Goal: Transaction & Acquisition: Purchase product/service

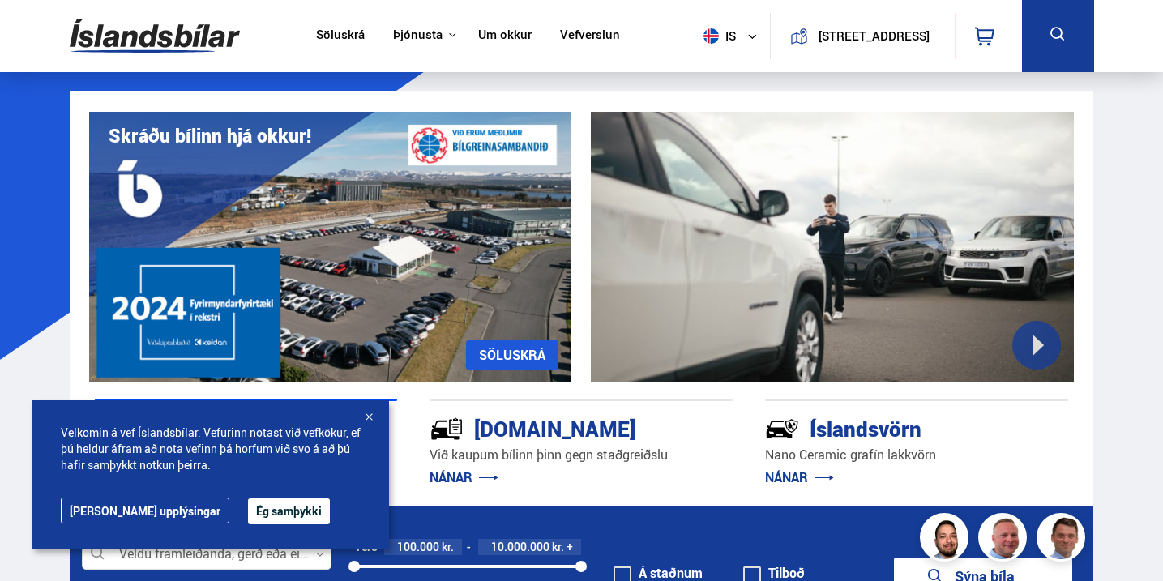
click at [370, 418] on div at bounding box center [369, 418] width 16 height 16
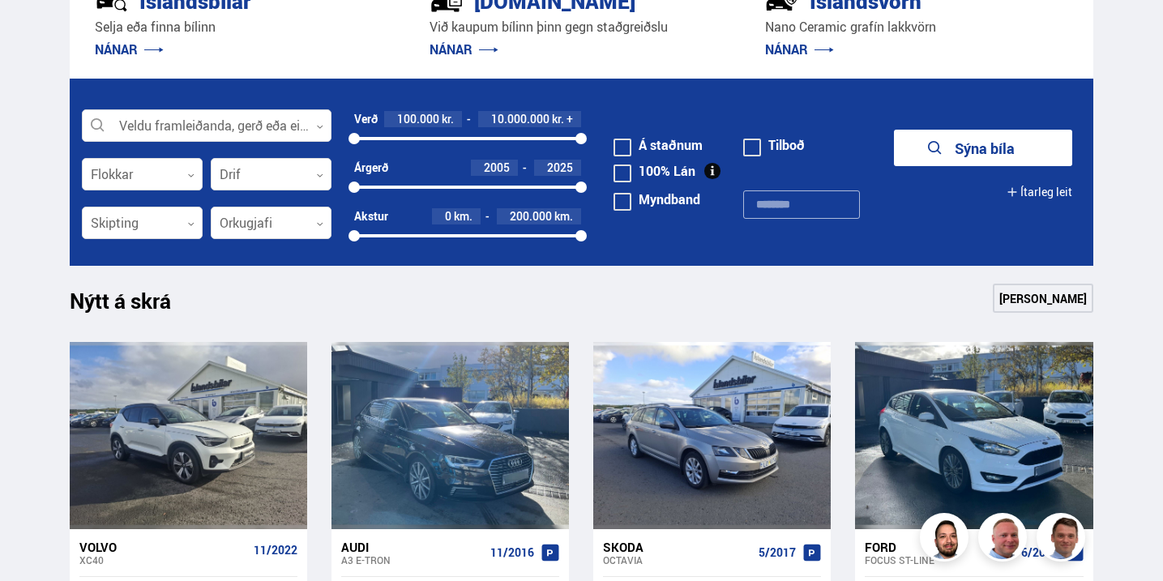
scroll to position [471, 0]
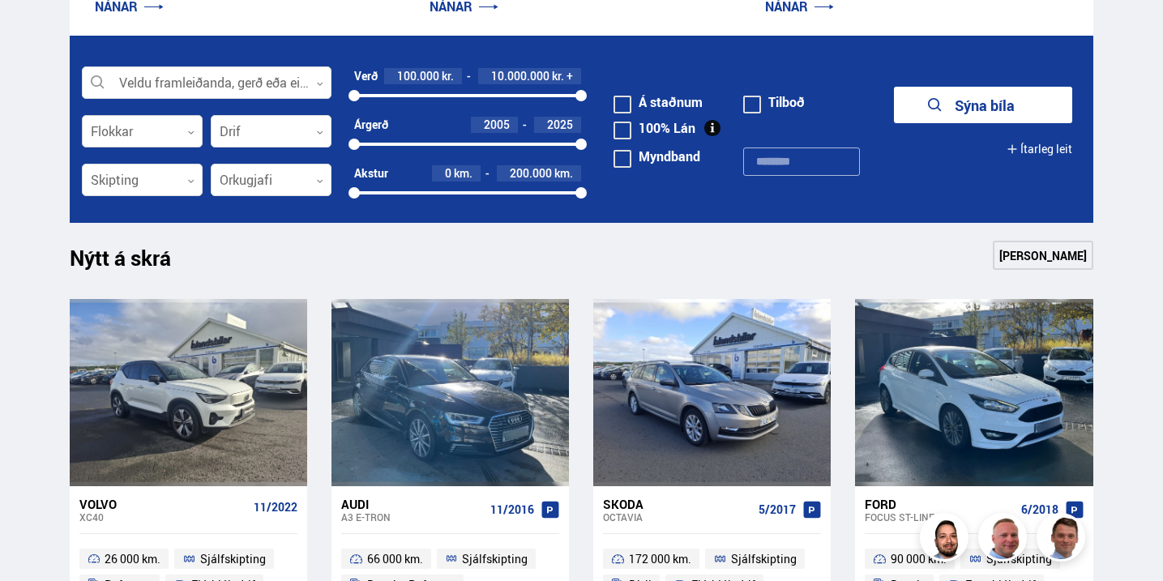
click at [166, 129] on div at bounding box center [142, 132] width 121 height 32
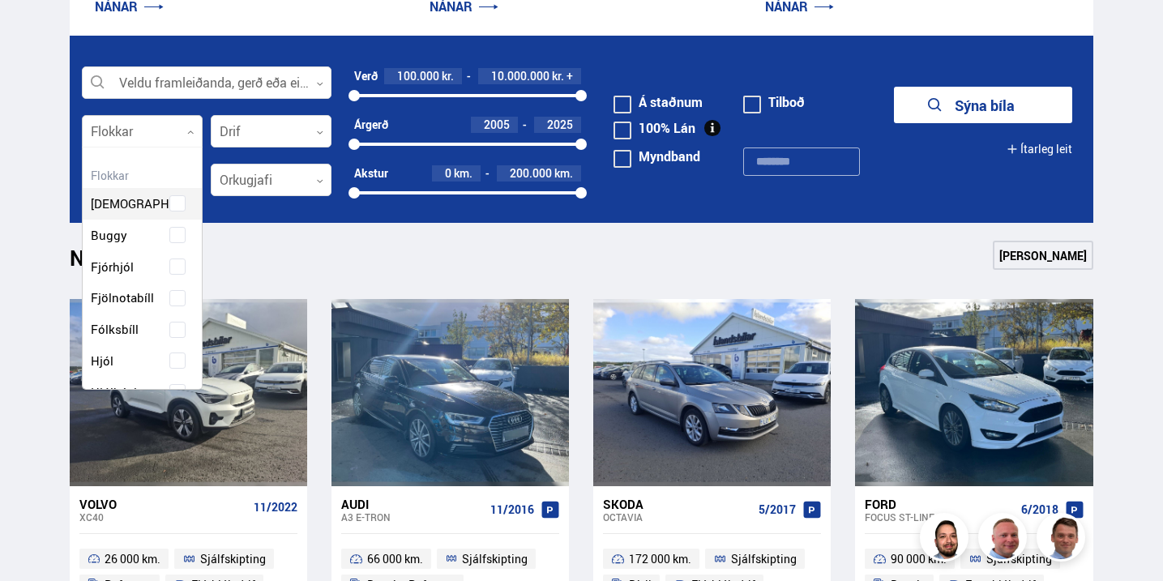
scroll to position [242, 115]
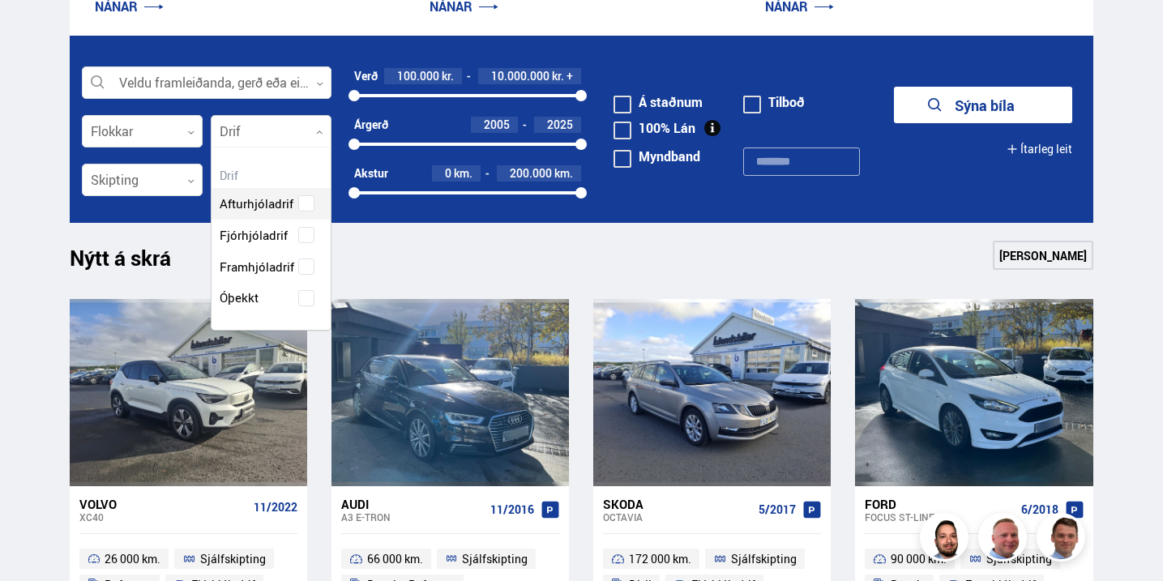
click at [247, 129] on div at bounding box center [271, 132] width 121 height 32
click at [173, 176] on div at bounding box center [142, 181] width 121 height 32
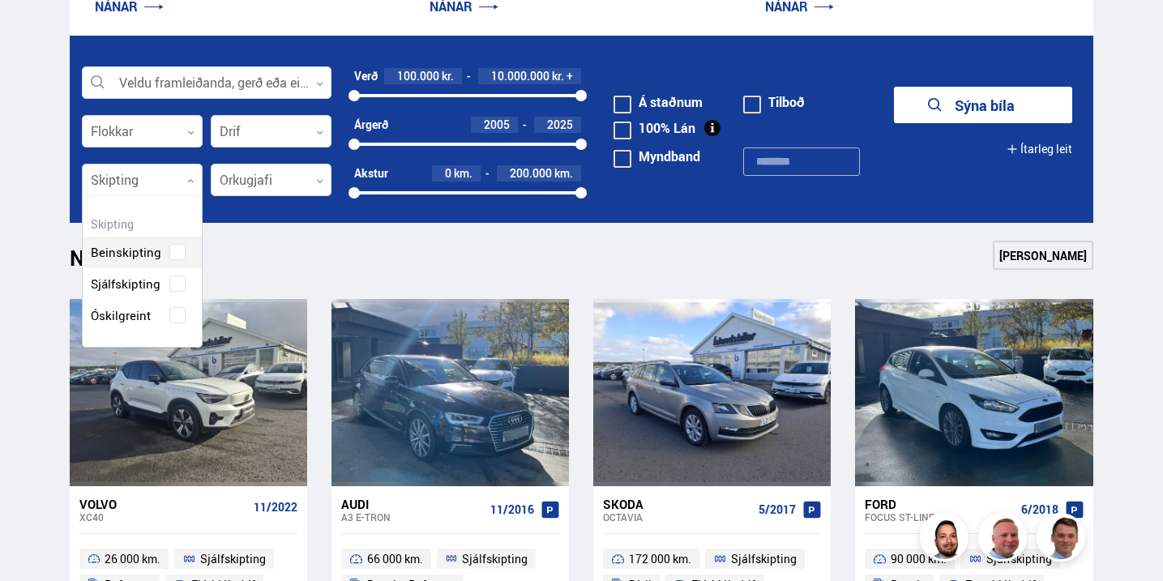
scroll to position [151, 119]
click at [145, 284] on div "Beinskipting Sjálfskipting Óskilgreint" at bounding box center [142, 271] width 119 height 118
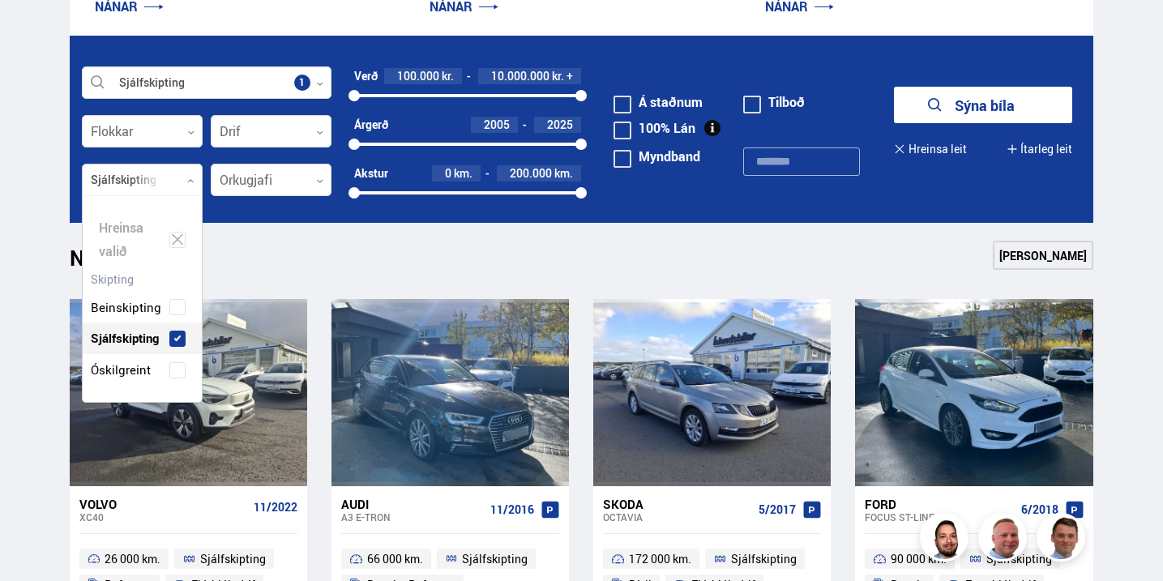
scroll to position [205, 119]
click at [264, 182] on div at bounding box center [271, 181] width 121 height 32
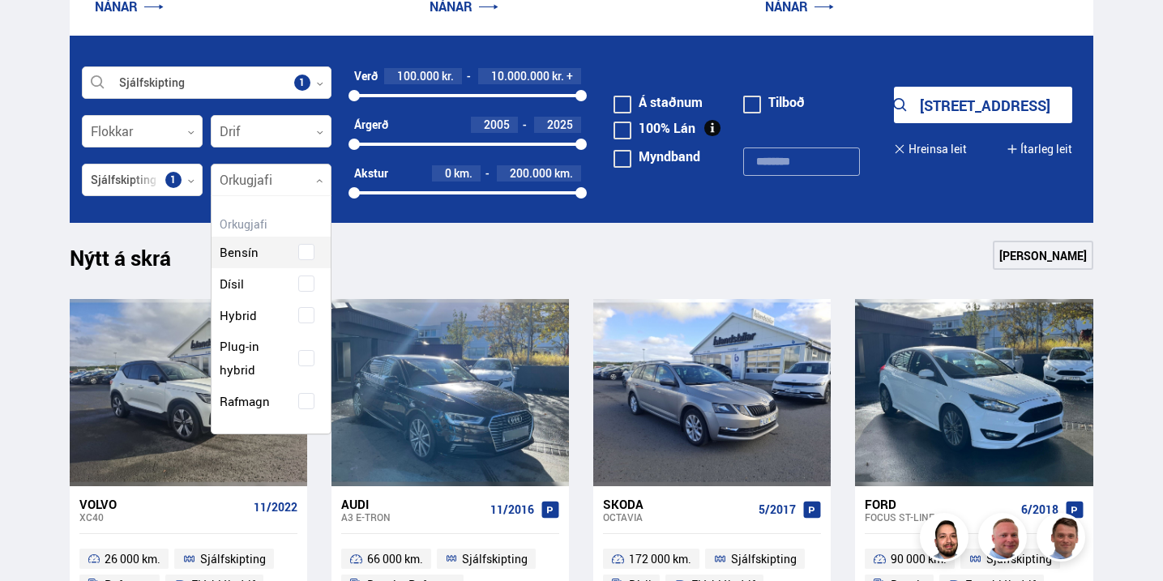
scroll to position [237, 119]
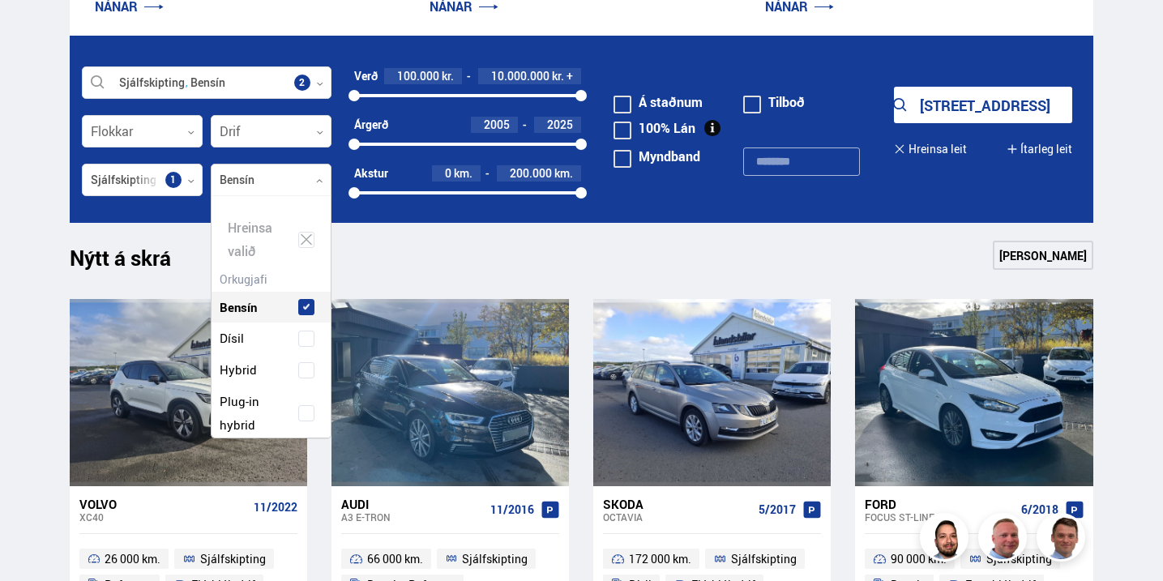
click at [267, 253] on div "Hreinsa valið Bensín Dísil Hybrid Plug-in hybrid Rafmagn" at bounding box center [271, 316] width 121 height 243
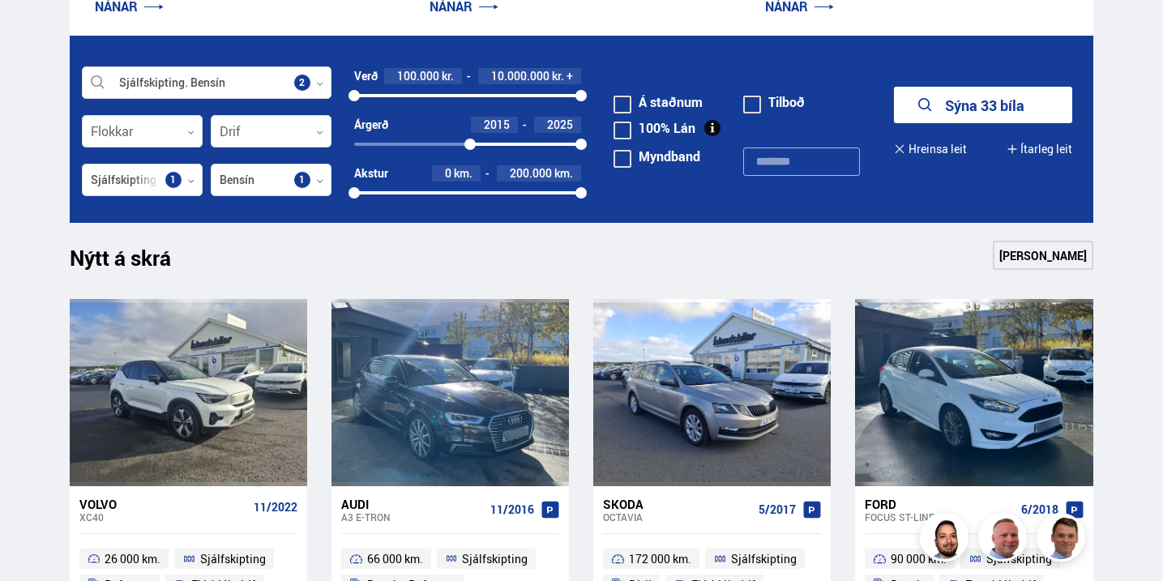
drag, startPoint x: 358, startPoint y: 143, endPoint x: 470, endPoint y: 137, distance: 112.0
click at [470, 137] on div "2015 2025" at bounding box center [467, 144] width 227 height 15
drag, startPoint x: 353, startPoint y: 191, endPoint x: 480, endPoint y: 194, distance: 127.3
click at [480, 194] on div at bounding box center [479, 192] width 11 height 11
drag, startPoint x: 584, startPoint y: 190, endPoint x: 562, endPoint y: 193, distance: 22.9
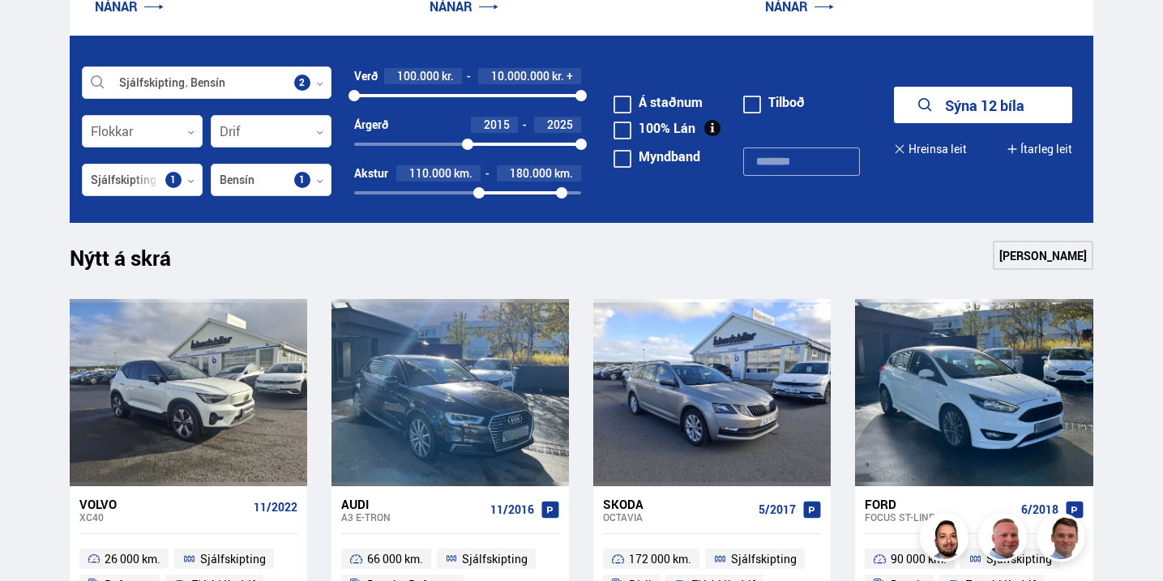
click at [562, 193] on div at bounding box center [561, 192] width 11 height 11
click at [363, 96] on div at bounding box center [362, 95] width 11 height 11
drag, startPoint x: 584, startPoint y: 92, endPoint x: 383, endPoint y: 104, distance: 201.3
click at [383, 104] on div "Verð 500.000 kr. 1.300.000 kr. + 500000 1343577" at bounding box center [467, 92] width 227 height 49
click at [937, 100] on icon "submit" at bounding box center [929, 105] width 19 height 19
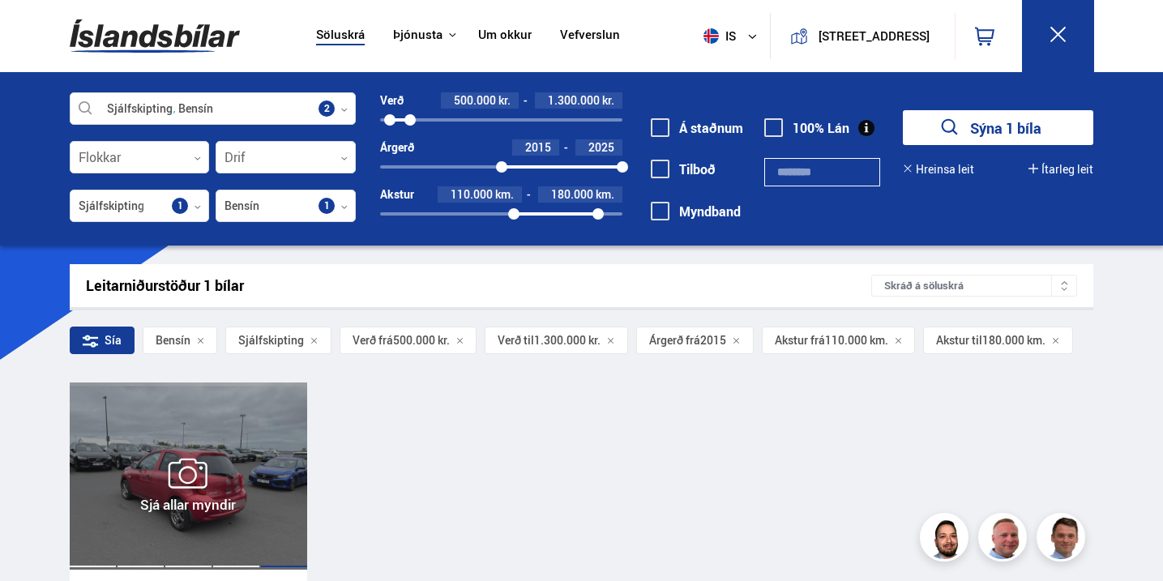
scroll to position [252, 0]
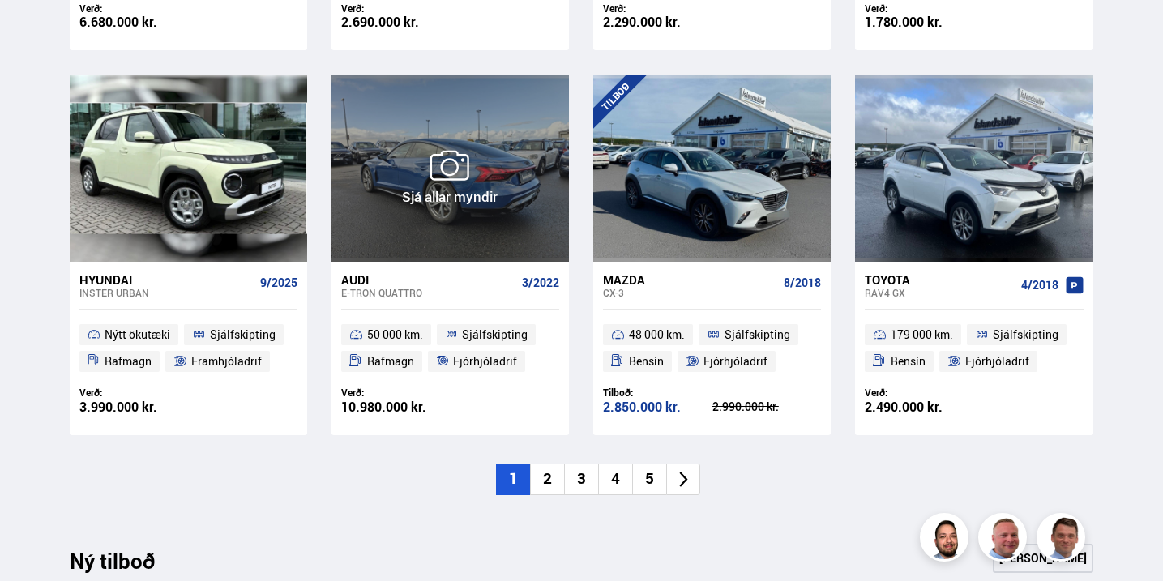
scroll to position [1113, 0]
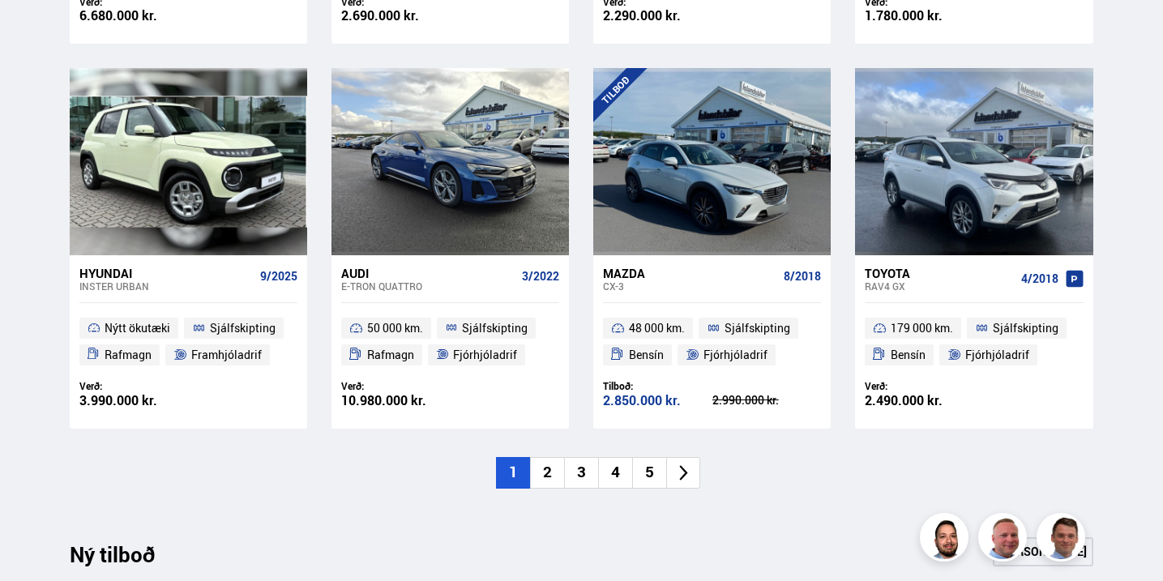
click at [545, 464] on li "2" at bounding box center [547, 473] width 34 height 32
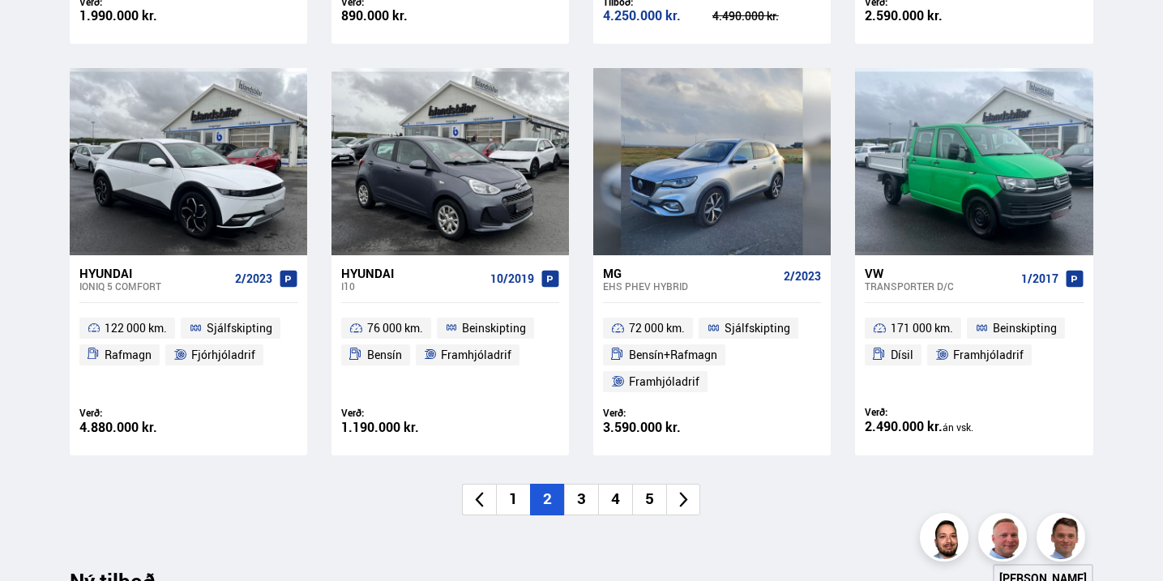
click at [583, 495] on li "3" at bounding box center [581, 500] width 34 height 32
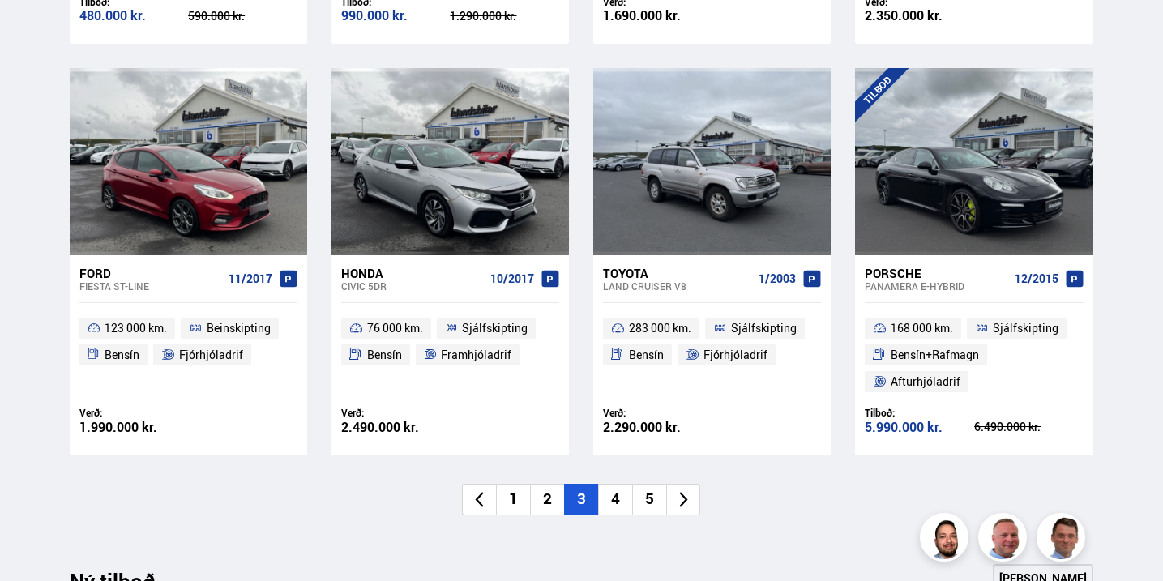
click at [544, 499] on li "2" at bounding box center [547, 500] width 34 height 32
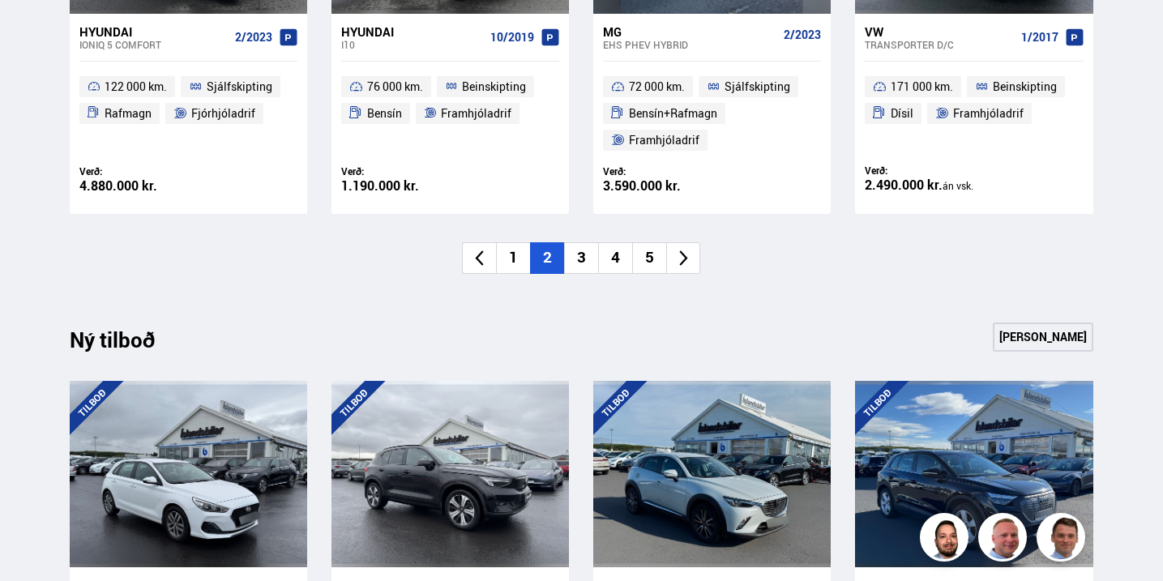
scroll to position [1358, 0]
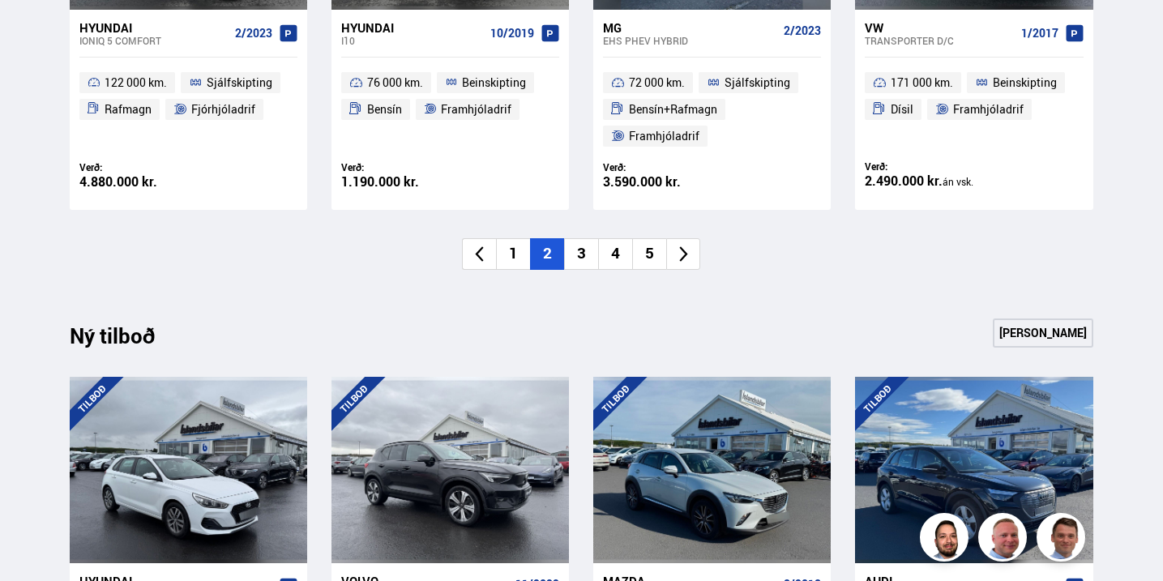
click at [577, 240] on li "3" at bounding box center [581, 254] width 34 height 32
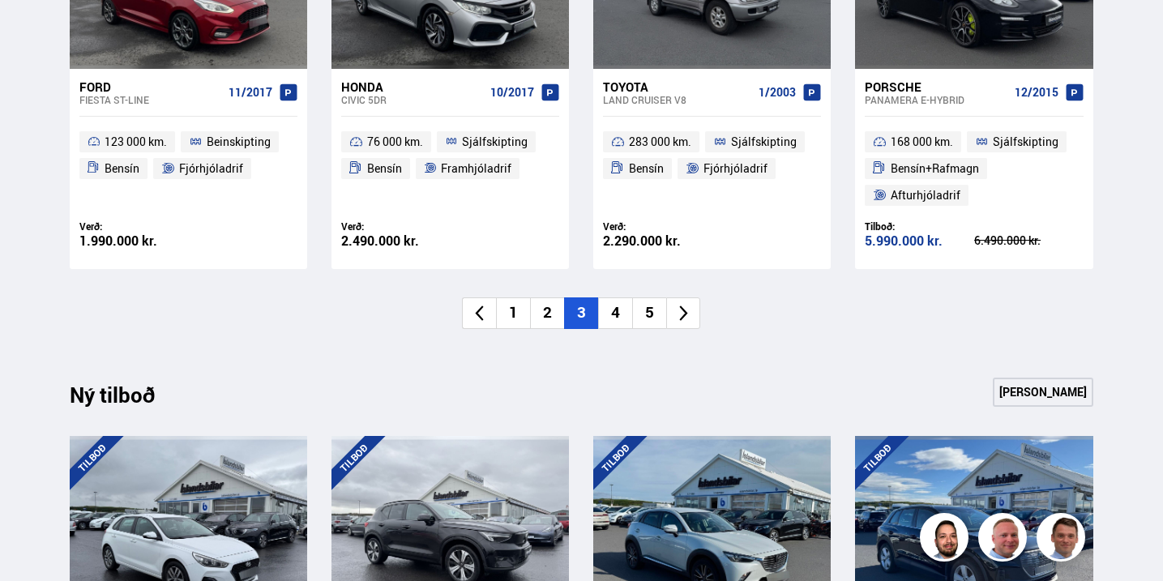
scroll to position [1298, 0]
click at [583, 312] on li "3" at bounding box center [581, 314] width 34 height 32
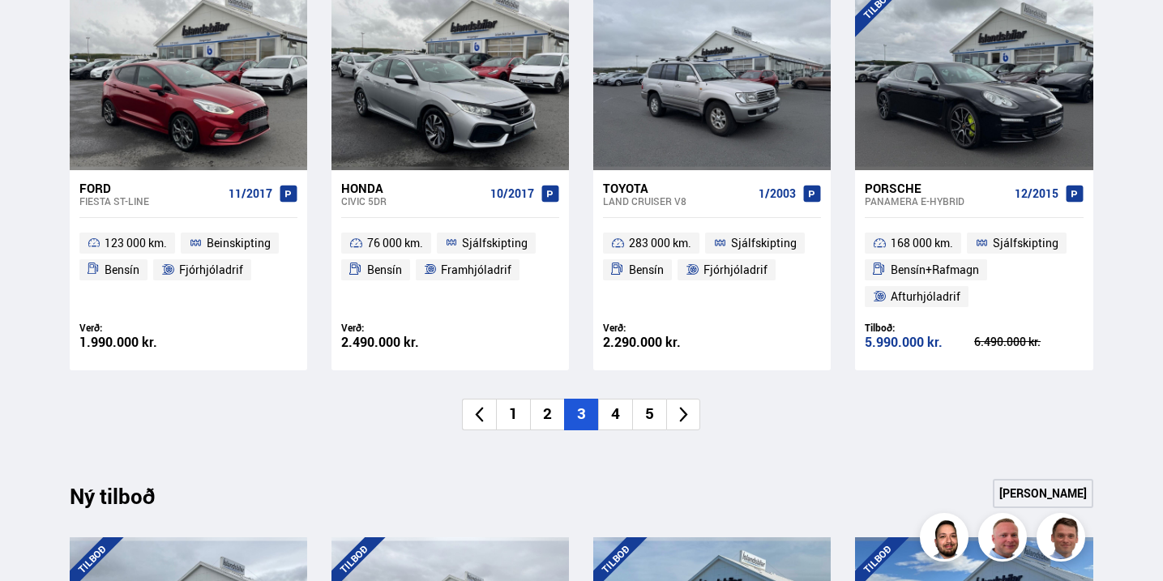
scroll to position [1201, 0]
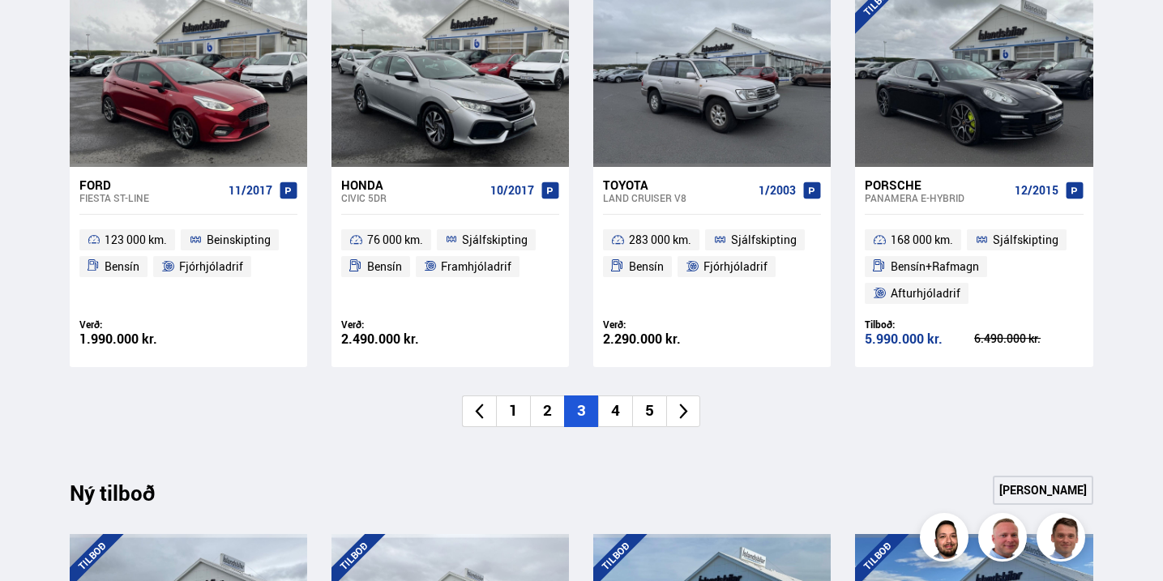
click at [609, 414] on li "4" at bounding box center [615, 412] width 34 height 32
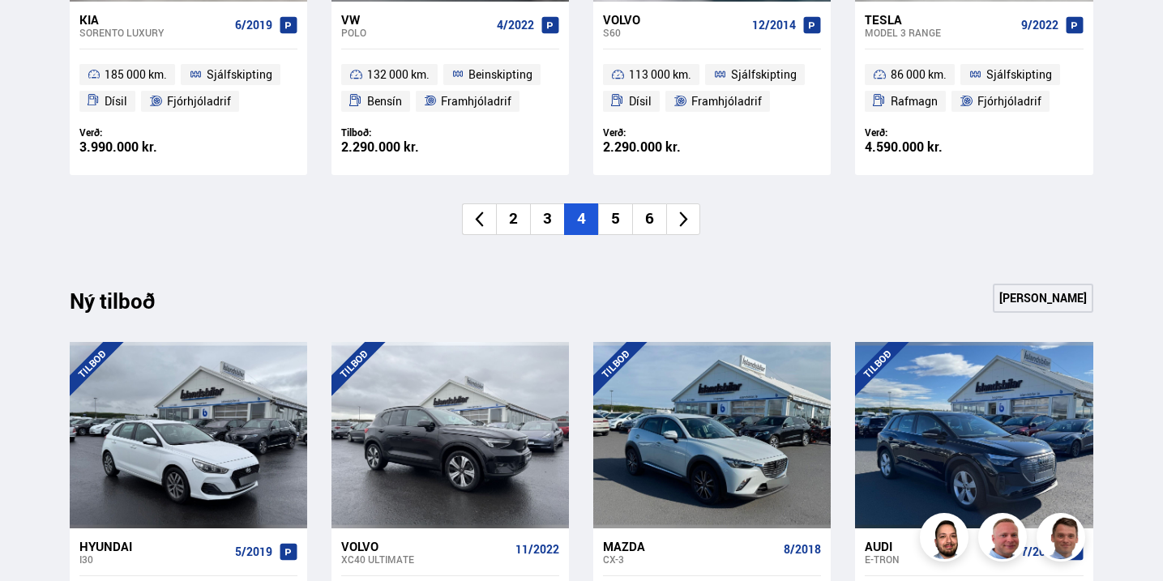
scroll to position [1352, 0]
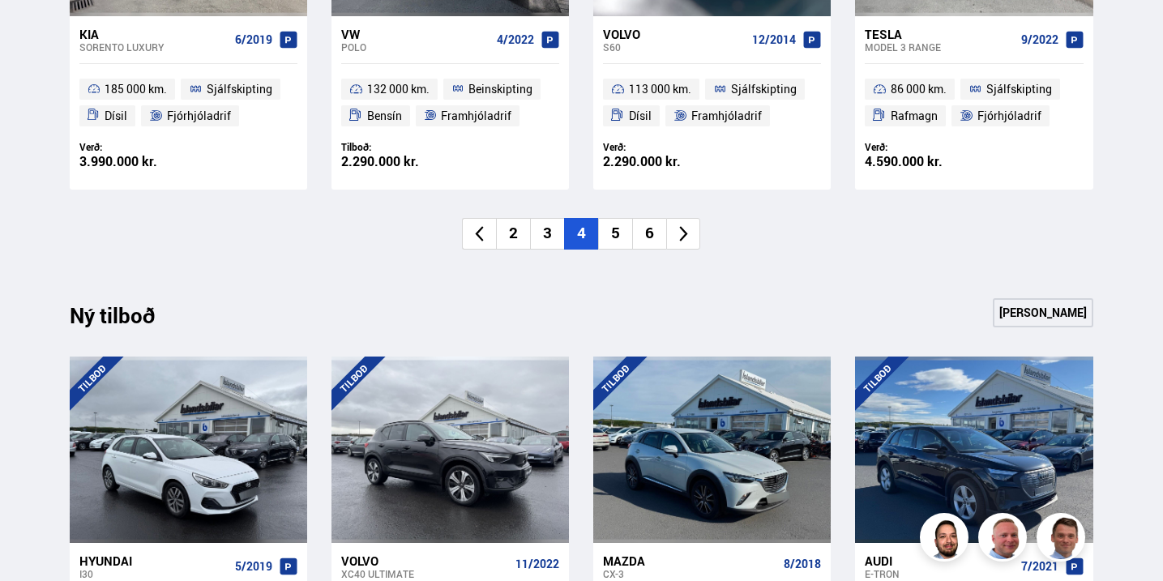
click at [618, 229] on li "5" at bounding box center [615, 234] width 34 height 32
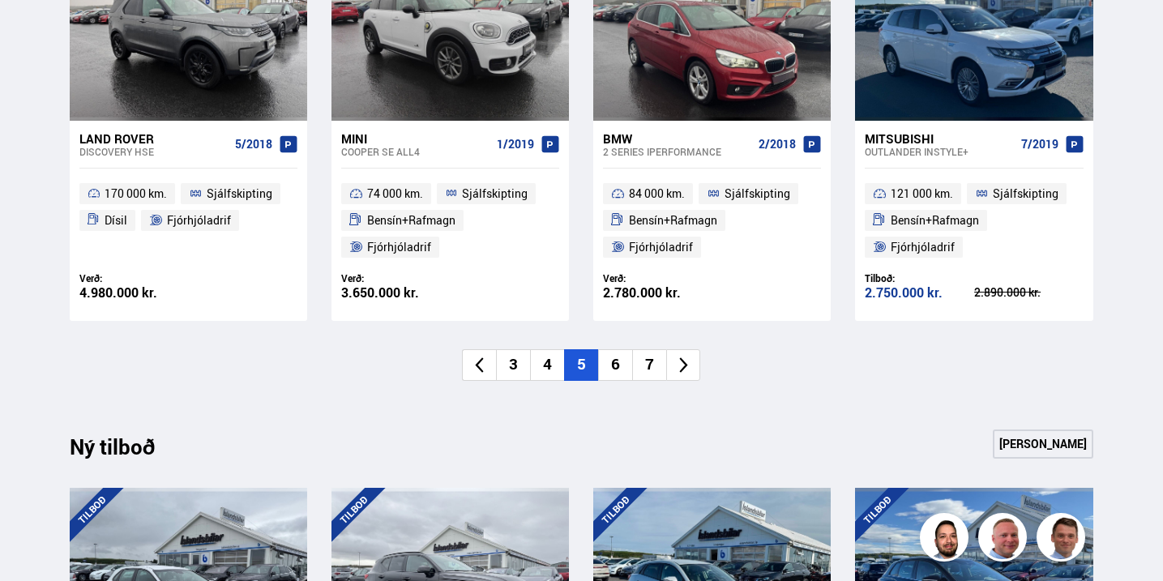
scroll to position [1248, 0]
click at [614, 359] on li "6" at bounding box center [615, 365] width 34 height 32
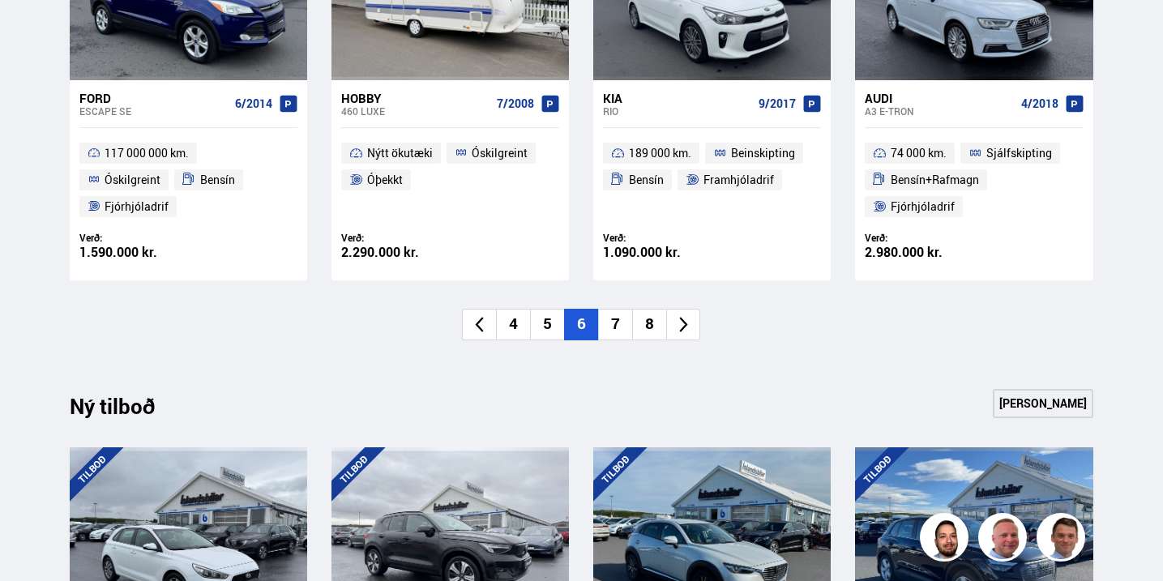
scroll to position [1294, 0]
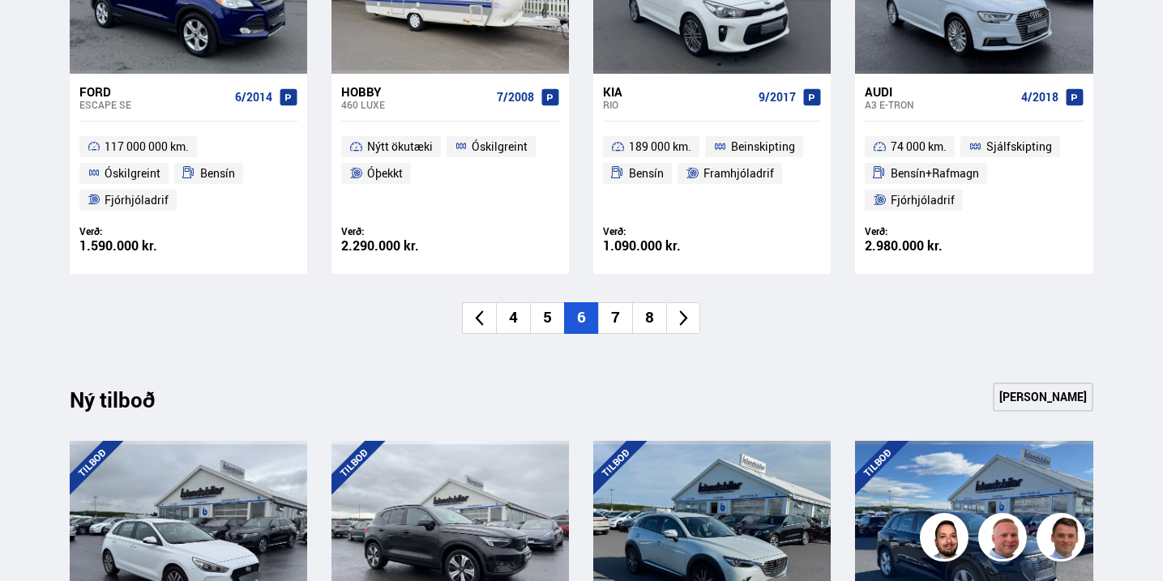
click at [614, 320] on li "7" at bounding box center [615, 318] width 34 height 32
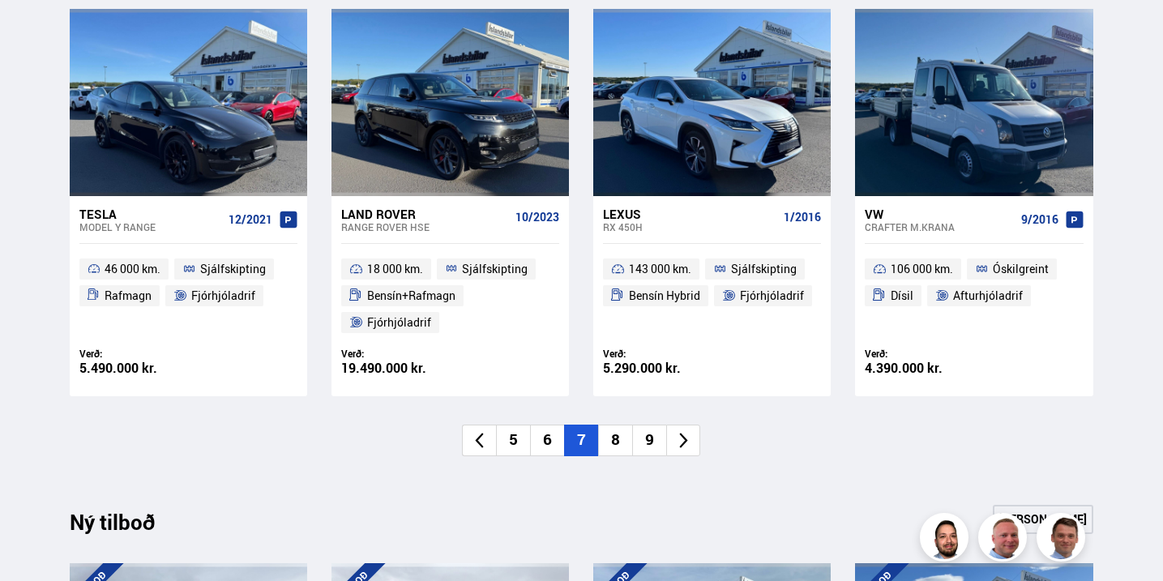
scroll to position [1153, 0]
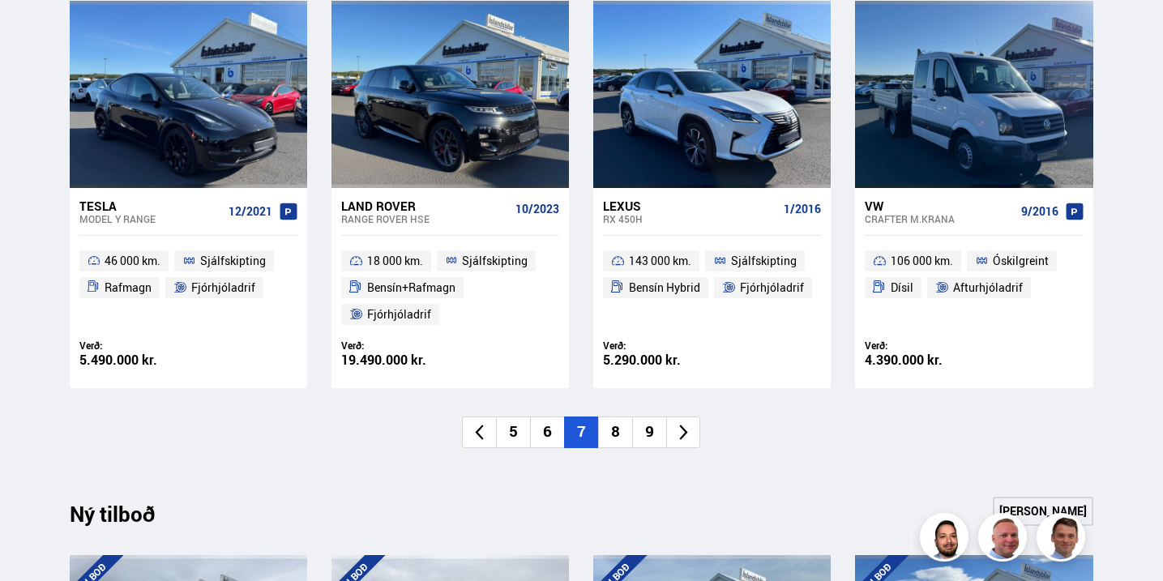
click at [621, 435] on li "8" at bounding box center [615, 433] width 34 height 32
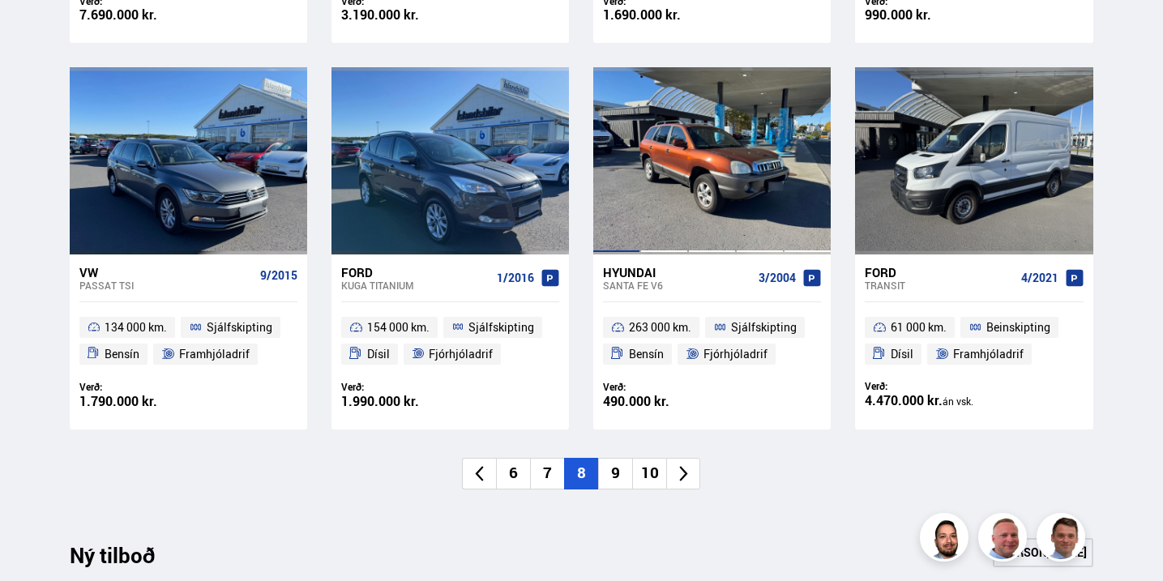
scroll to position [1117, 0]
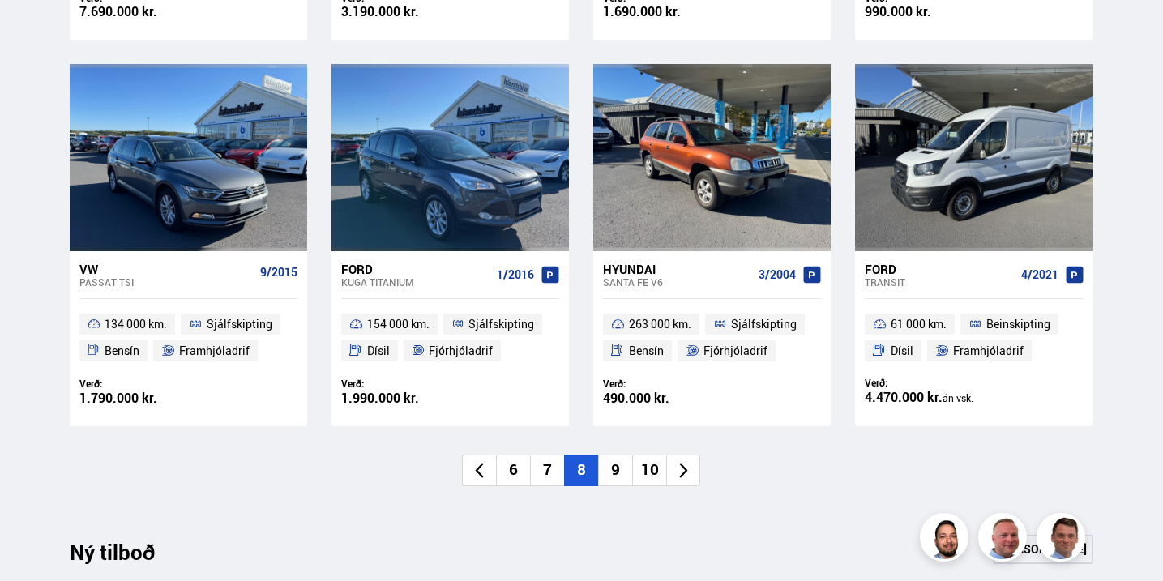
click at [616, 470] on li "9" at bounding box center [615, 471] width 34 height 32
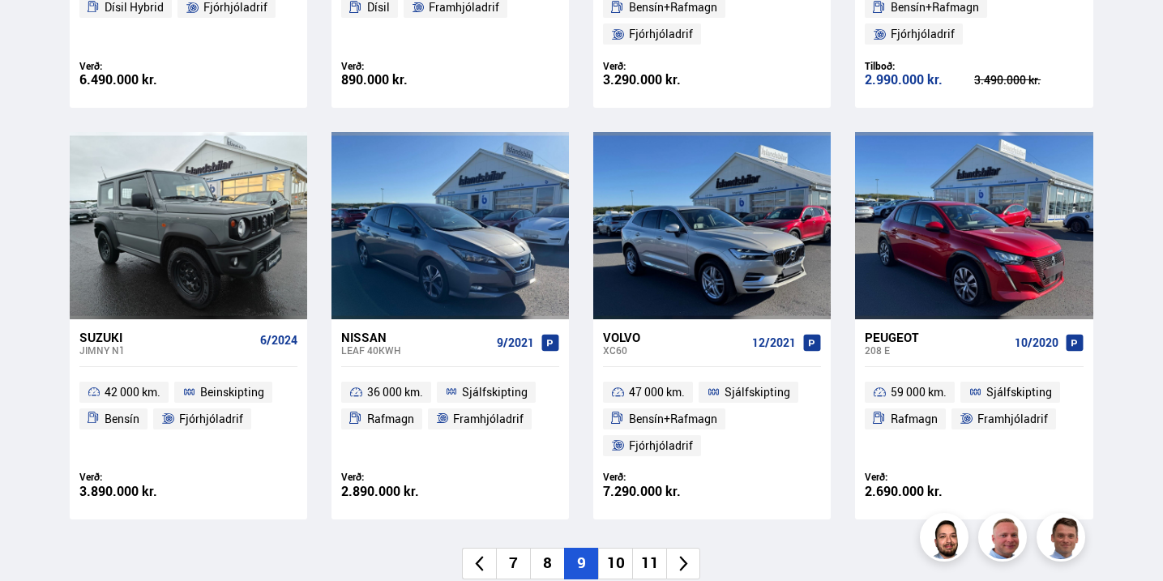
scroll to position [1062, 0]
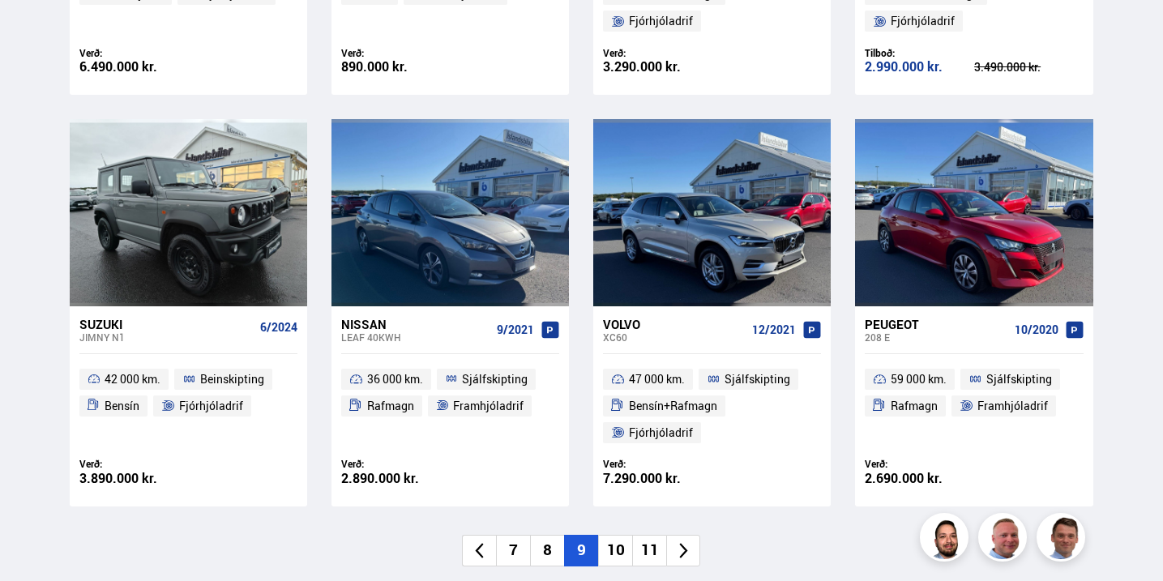
click at [622, 545] on li "10" at bounding box center [615, 551] width 34 height 32
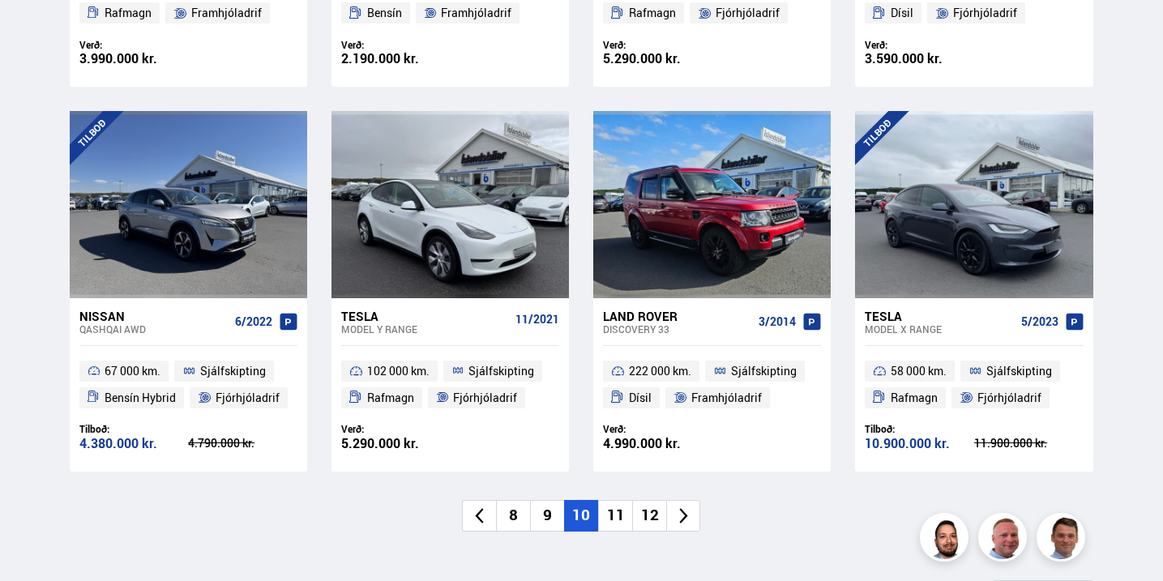
scroll to position [1061, 0]
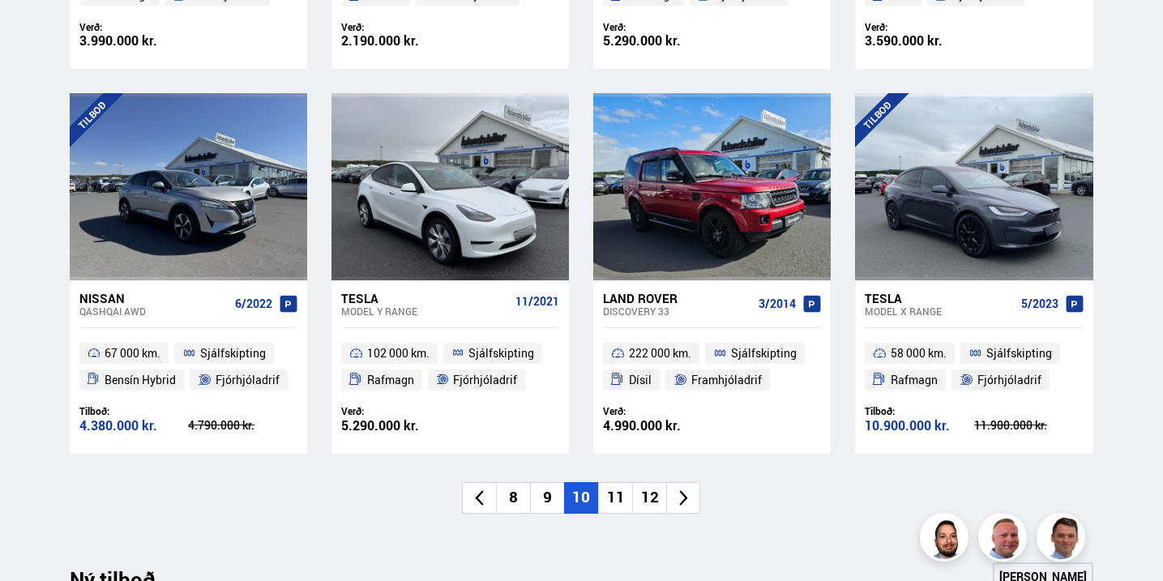
click at [610, 504] on li "11" at bounding box center [615, 498] width 34 height 32
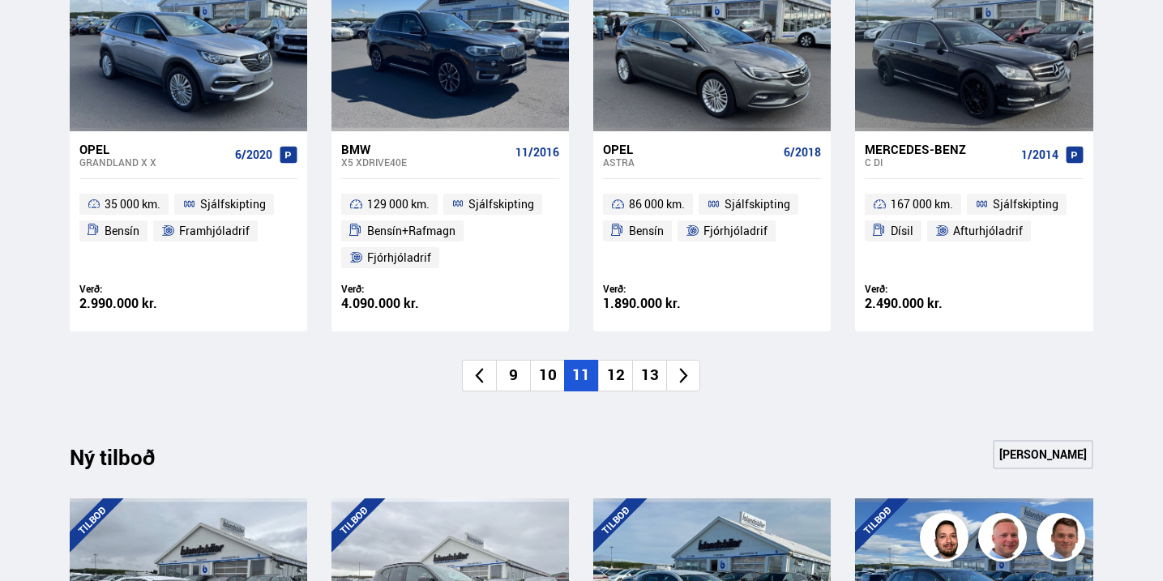
scroll to position [1238, 0]
click at [605, 369] on li "12" at bounding box center [615, 375] width 34 height 32
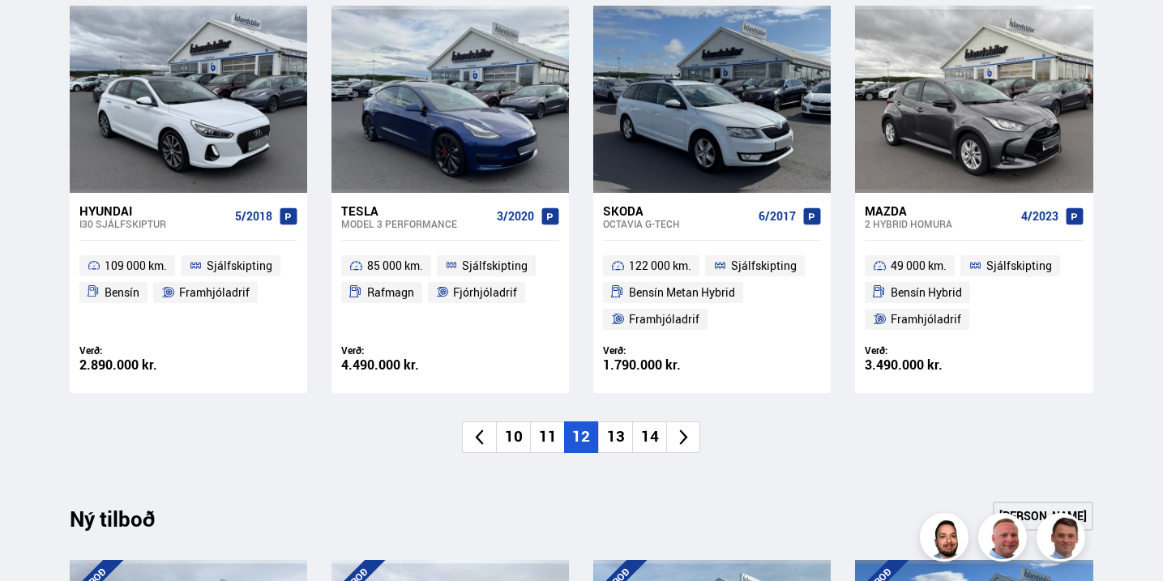
scroll to position [1194, 0]
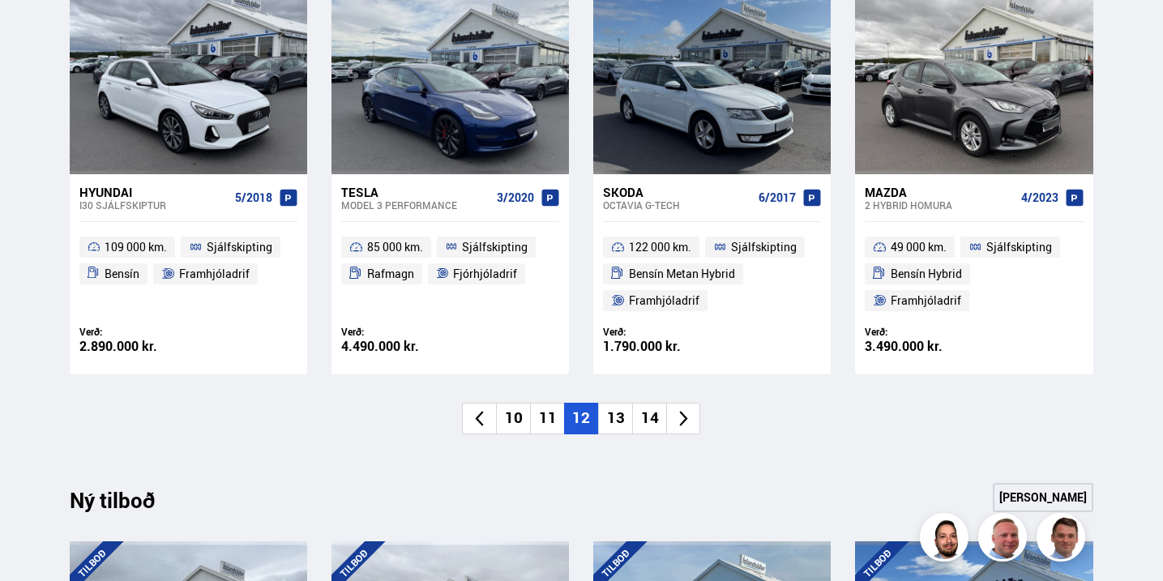
click at [614, 409] on li "13" at bounding box center [615, 419] width 34 height 32
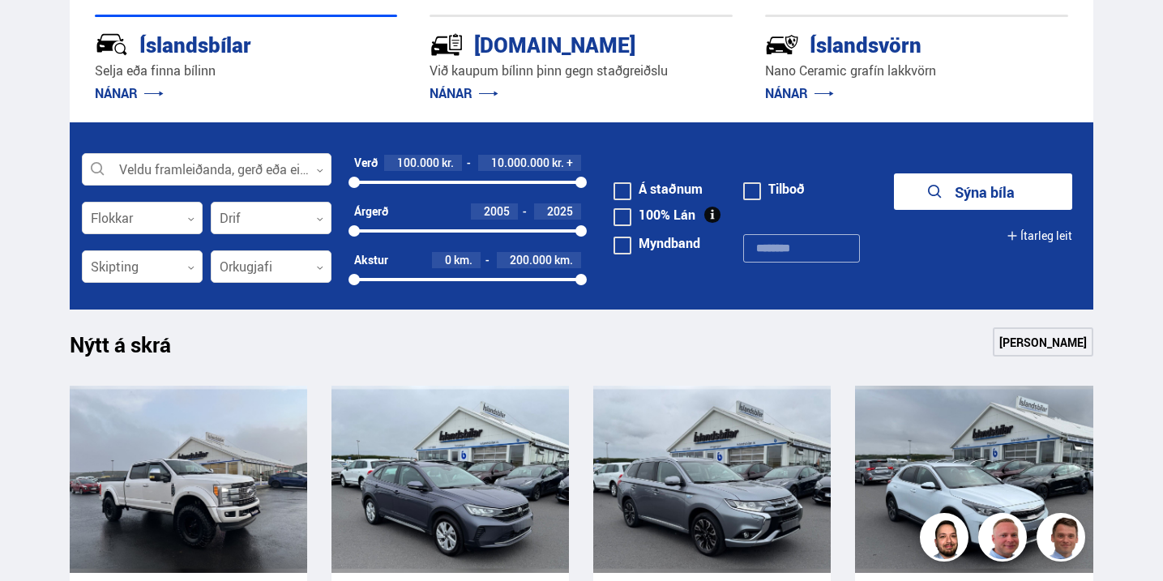
scroll to position [387, 0]
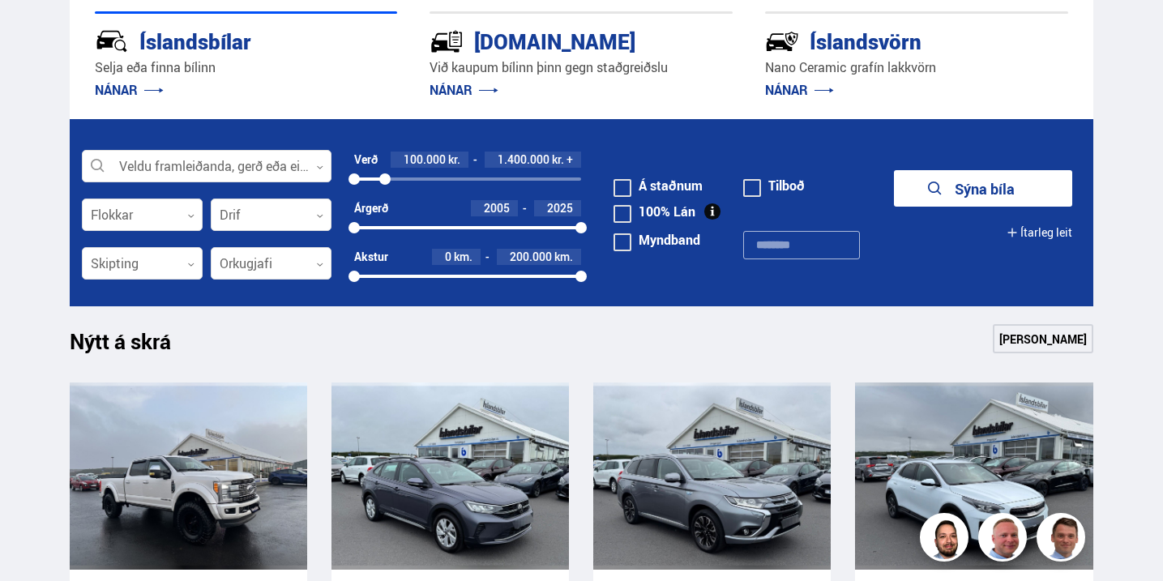
drag, startPoint x: 581, startPoint y: 179, endPoint x: 385, endPoint y: 182, distance: 196.2
click at [385, 182] on div at bounding box center [384, 178] width 11 height 11
click at [934, 182] on icon "submit" at bounding box center [925, 188] width 19 height 19
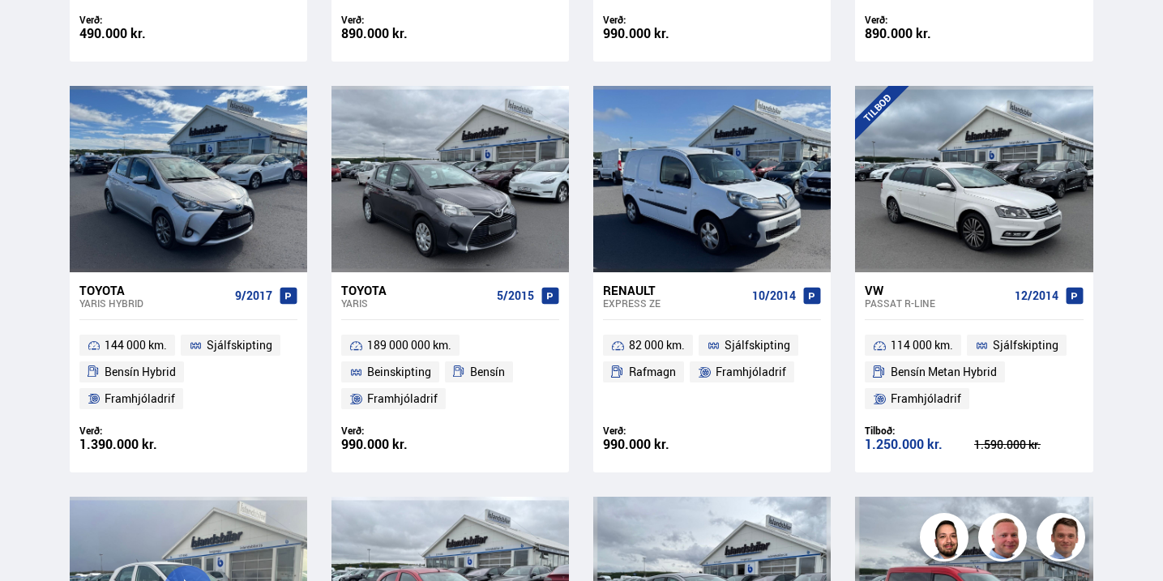
scroll to position [1480, 0]
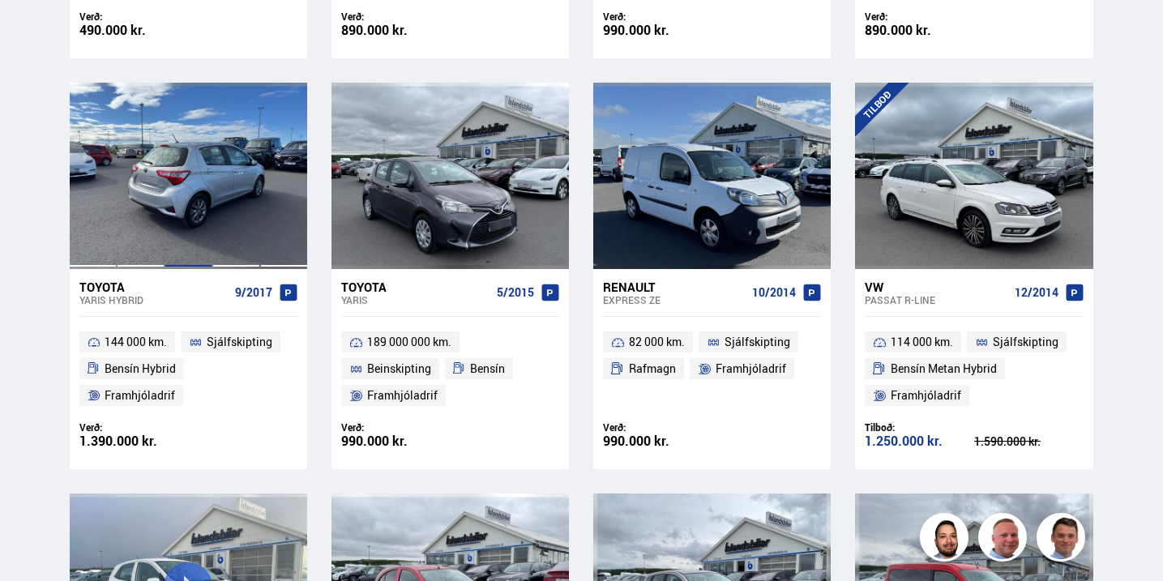
click at [193, 233] on div at bounding box center [189, 176] width 48 height 186
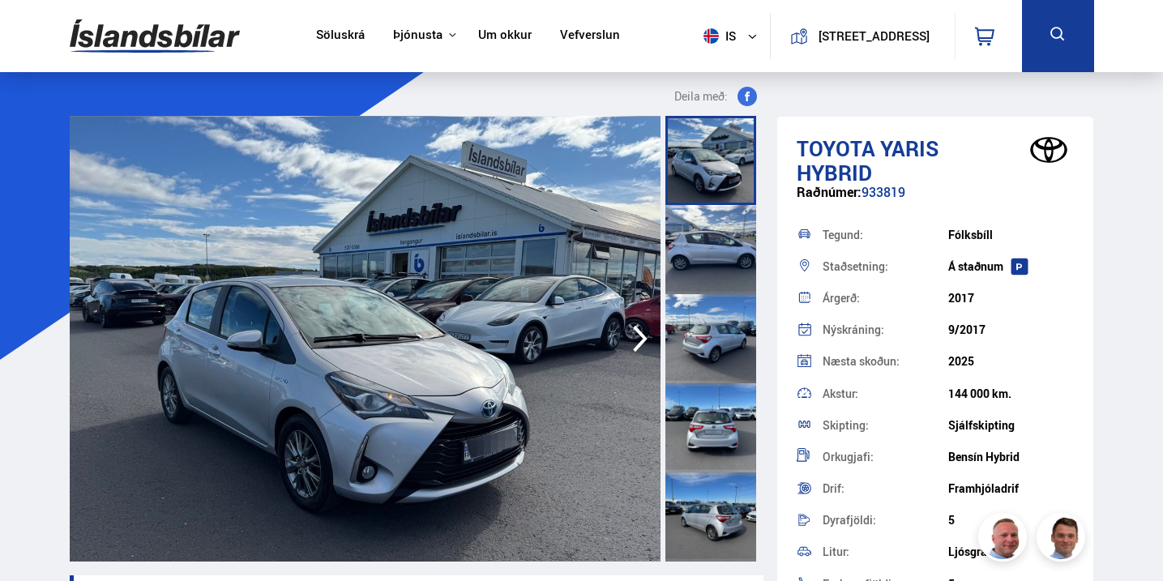
click at [712, 254] on div at bounding box center [710, 249] width 91 height 89
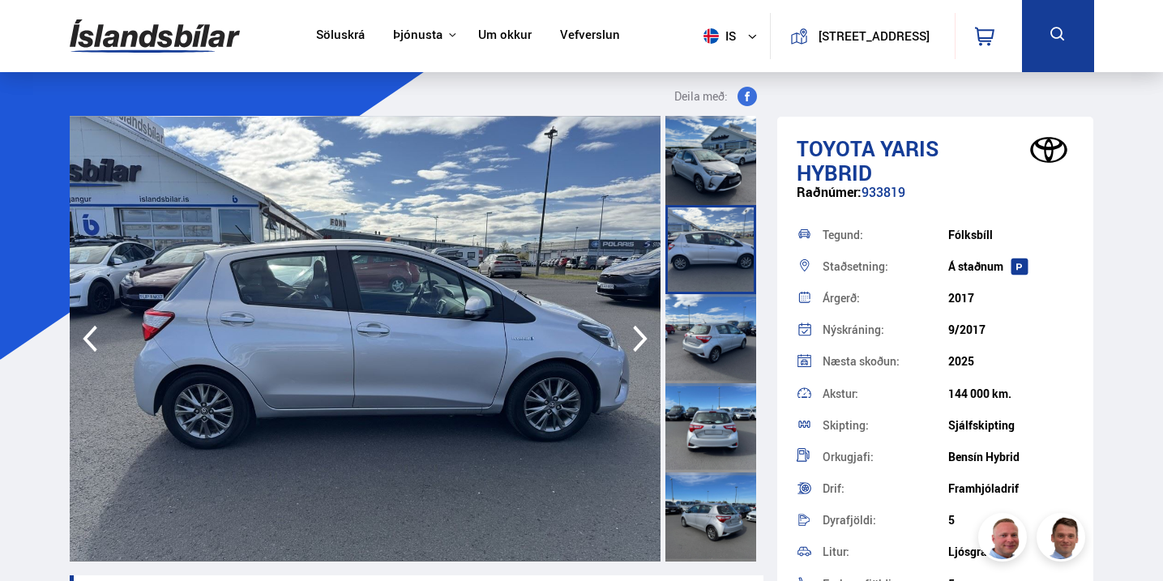
click at [710, 343] on div at bounding box center [710, 338] width 91 height 89
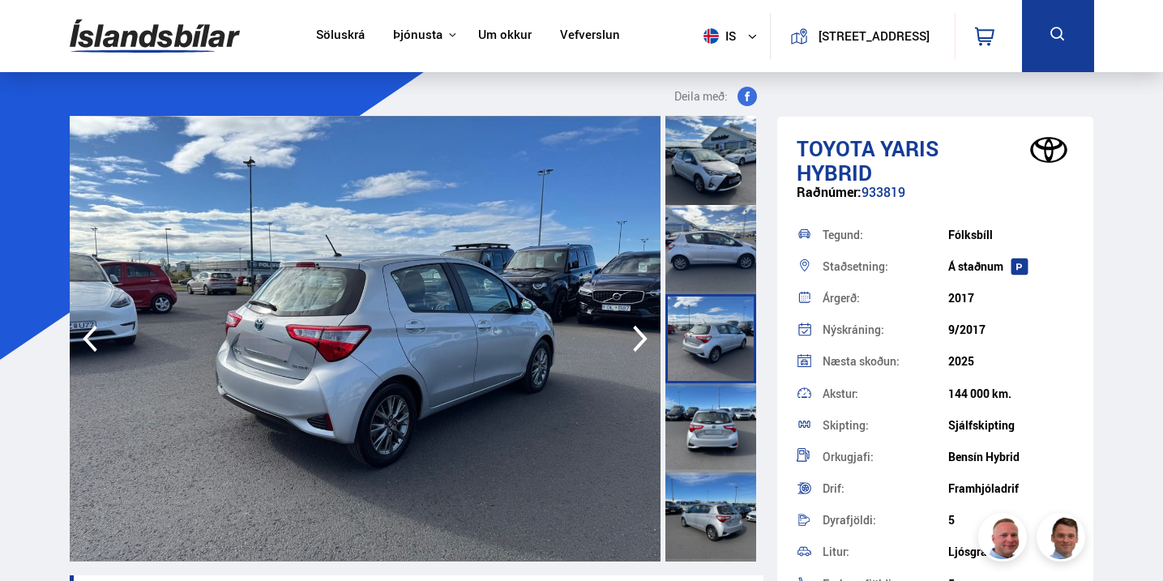
click at [713, 408] on div at bounding box center [710, 427] width 91 height 89
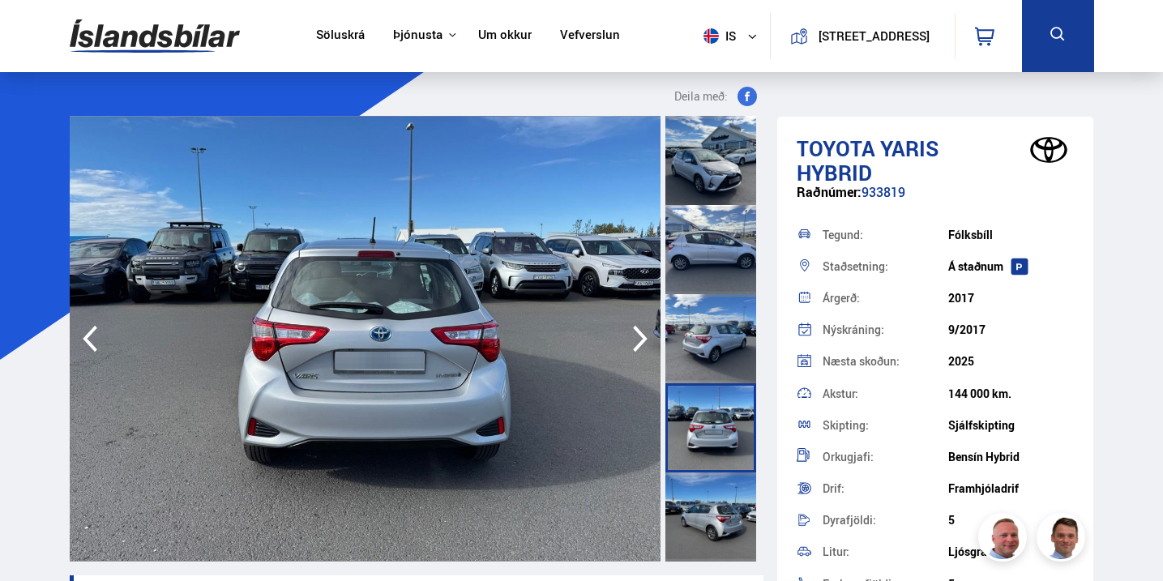
click at [704, 426] on div at bounding box center [710, 427] width 91 height 89
click at [705, 481] on div at bounding box center [710, 517] width 91 height 89
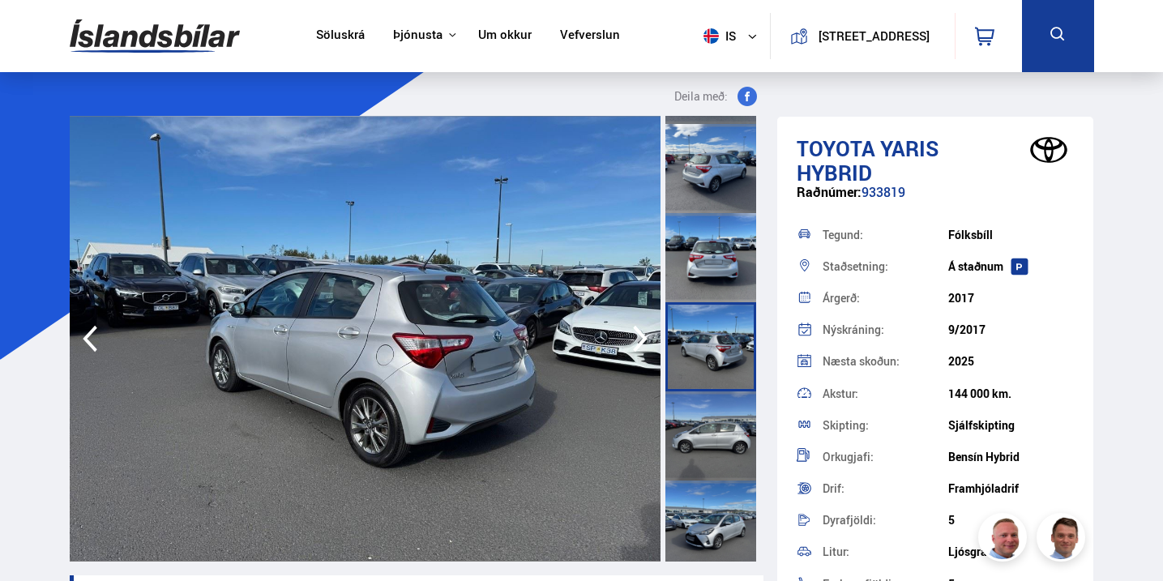
scroll to position [182, 0]
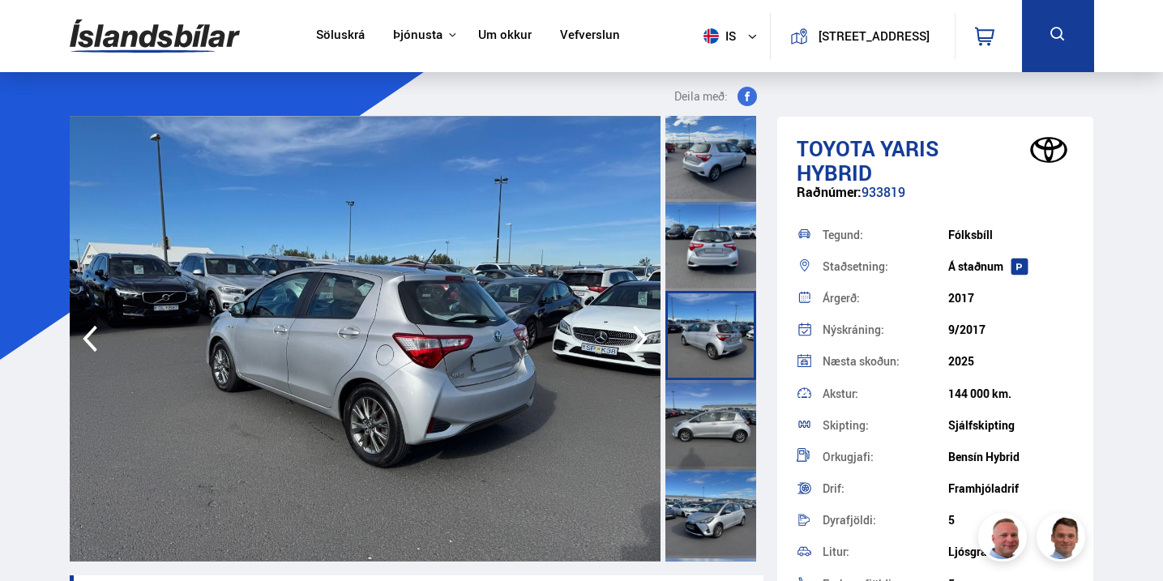
click at [707, 469] on div at bounding box center [710, 513] width 91 height 89
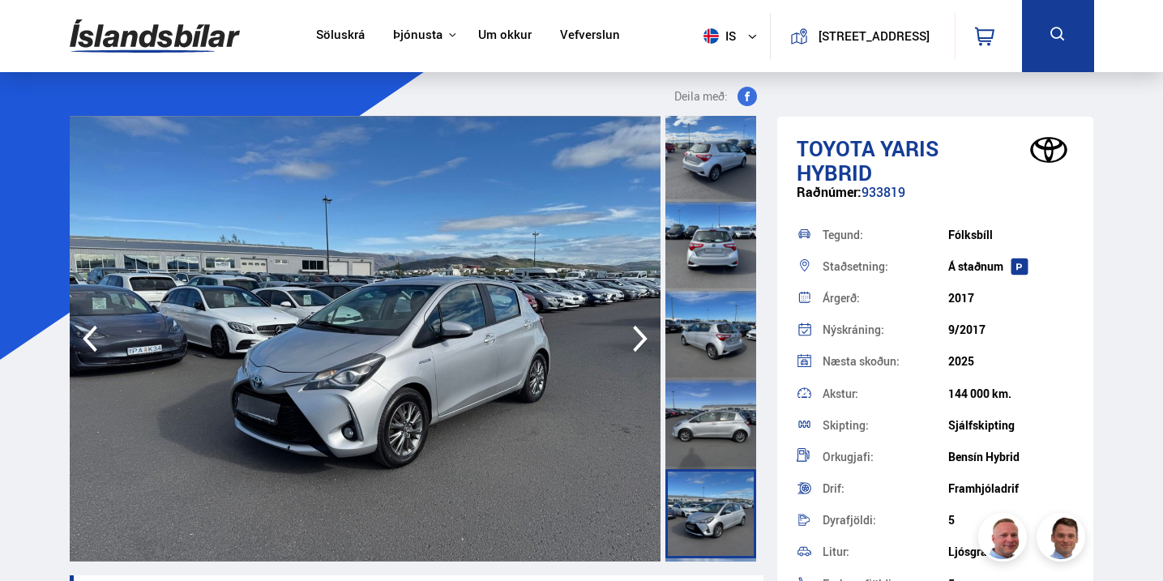
click at [706, 440] on div at bounding box center [710, 424] width 91 height 89
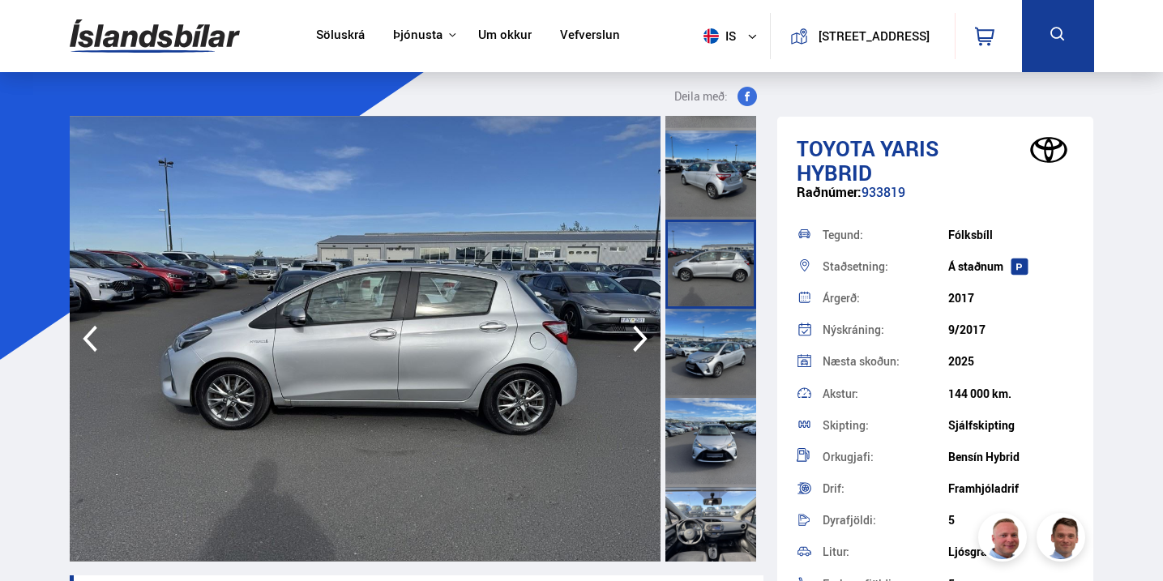
scroll to position [365, 0]
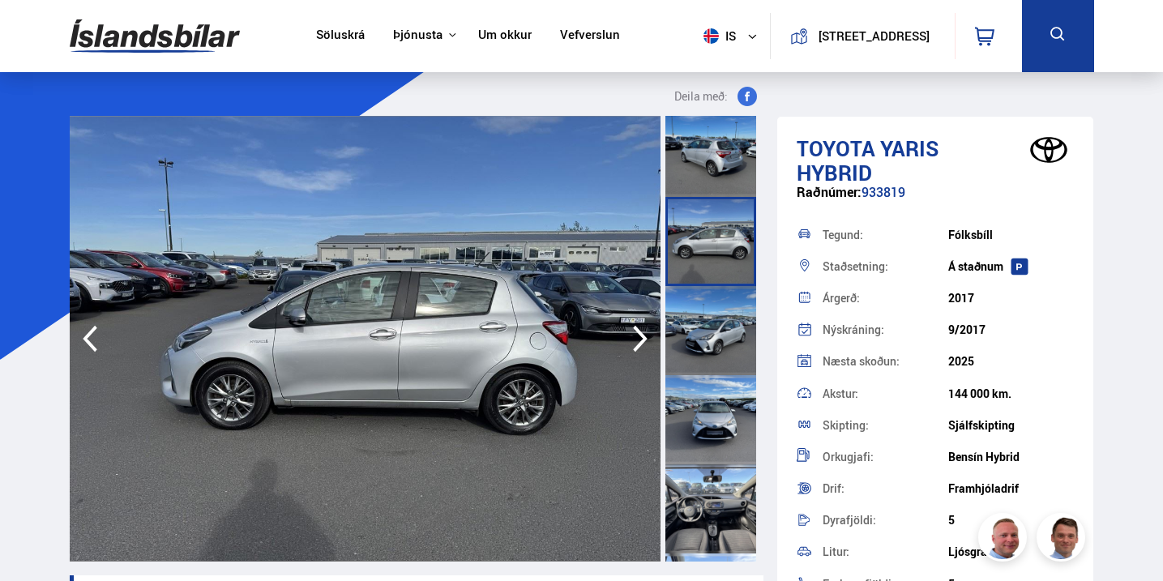
click at [707, 413] on div at bounding box center [710, 419] width 91 height 89
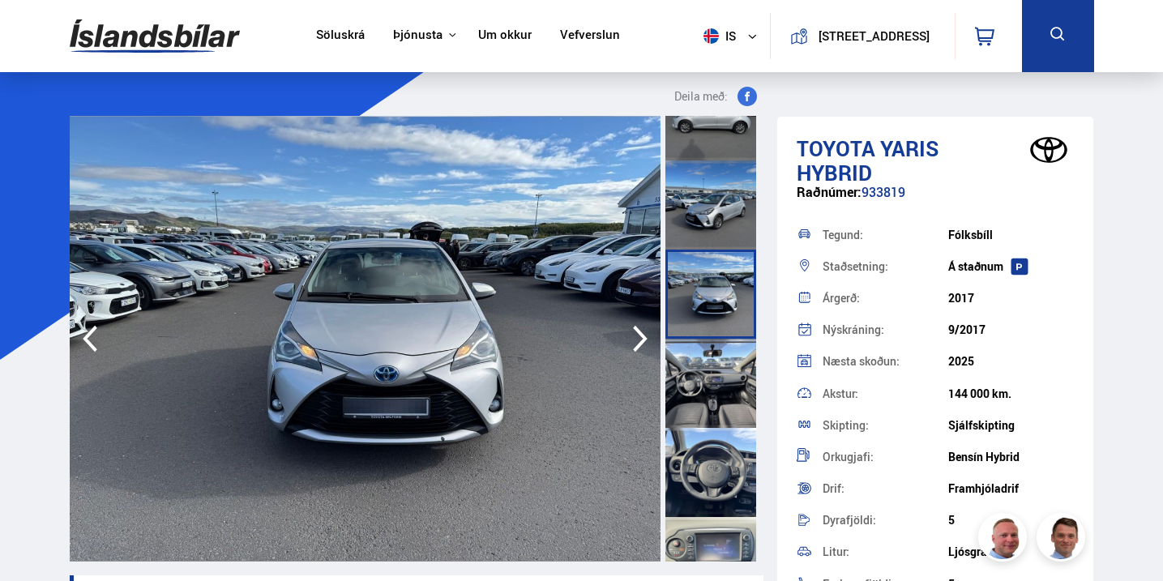
scroll to position [519, 0]
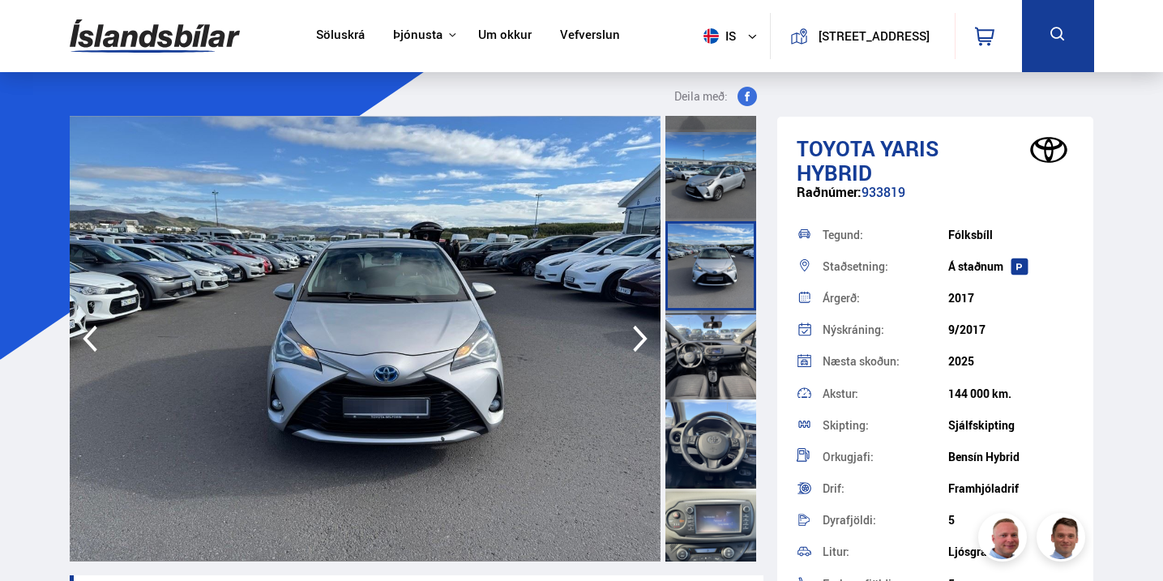
click at [707, 410] on div at bounding box center [710, 444] width 91 height 89
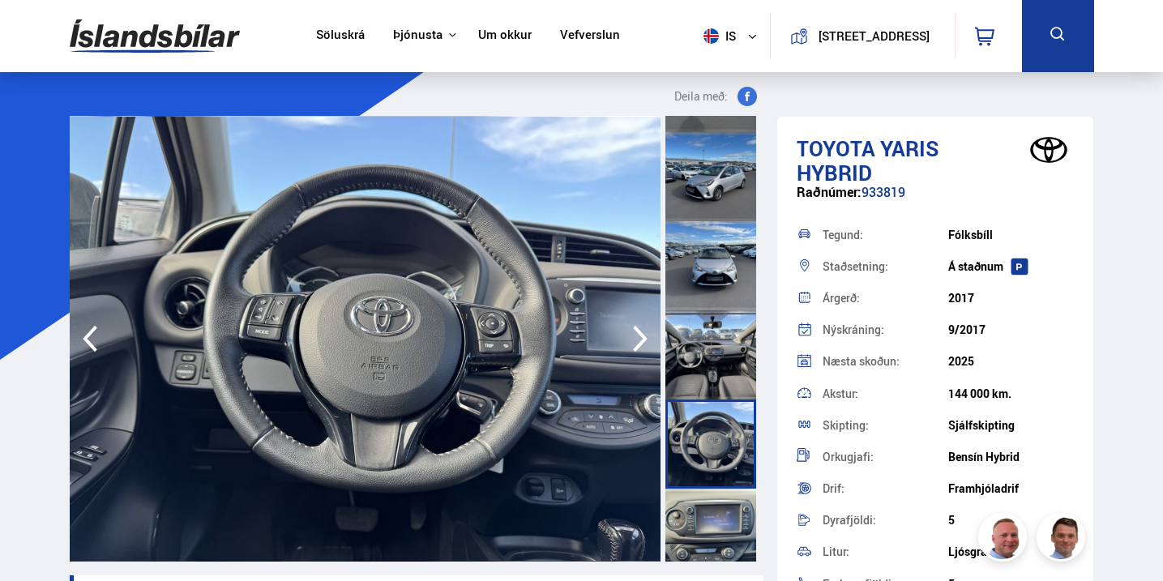
click at [708, 359] on div at bounding box center [710, 354] width 91 height 89
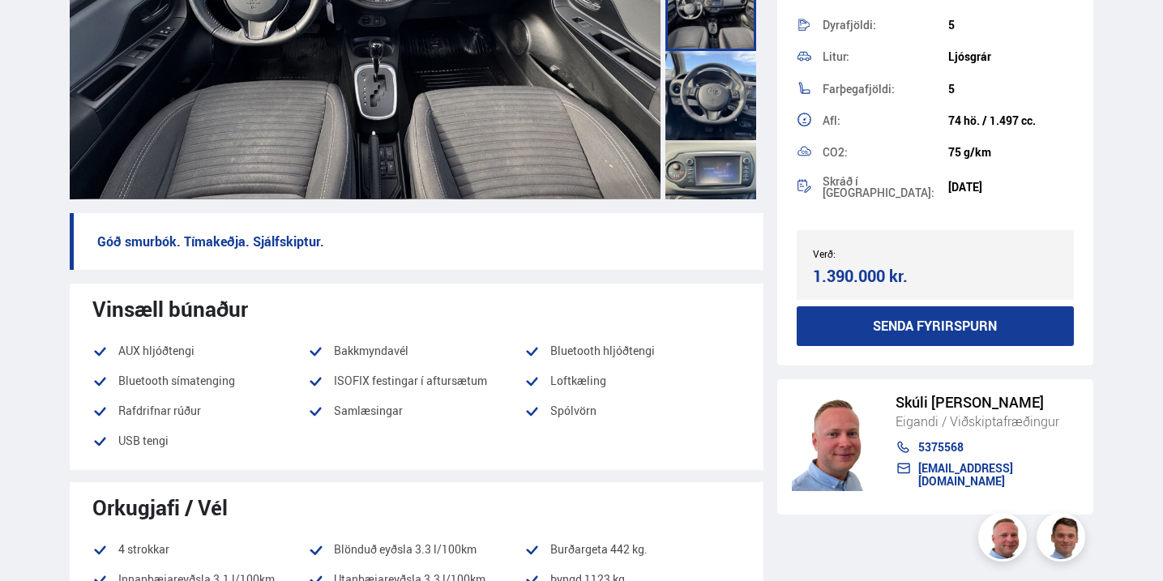
scroll to position [361, 0]
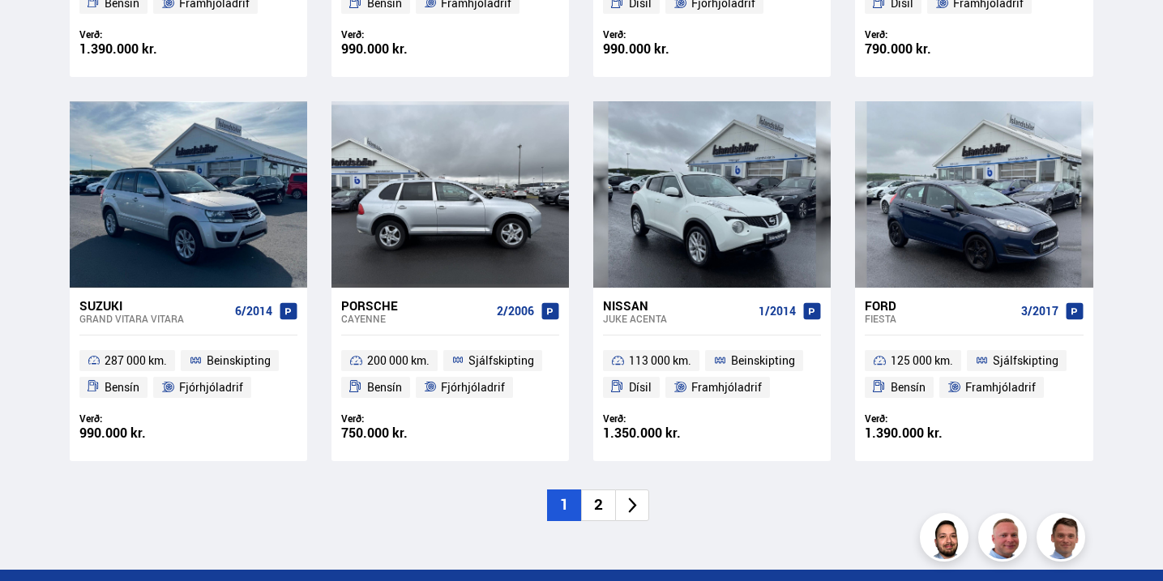
scroll to position [2265, 0]
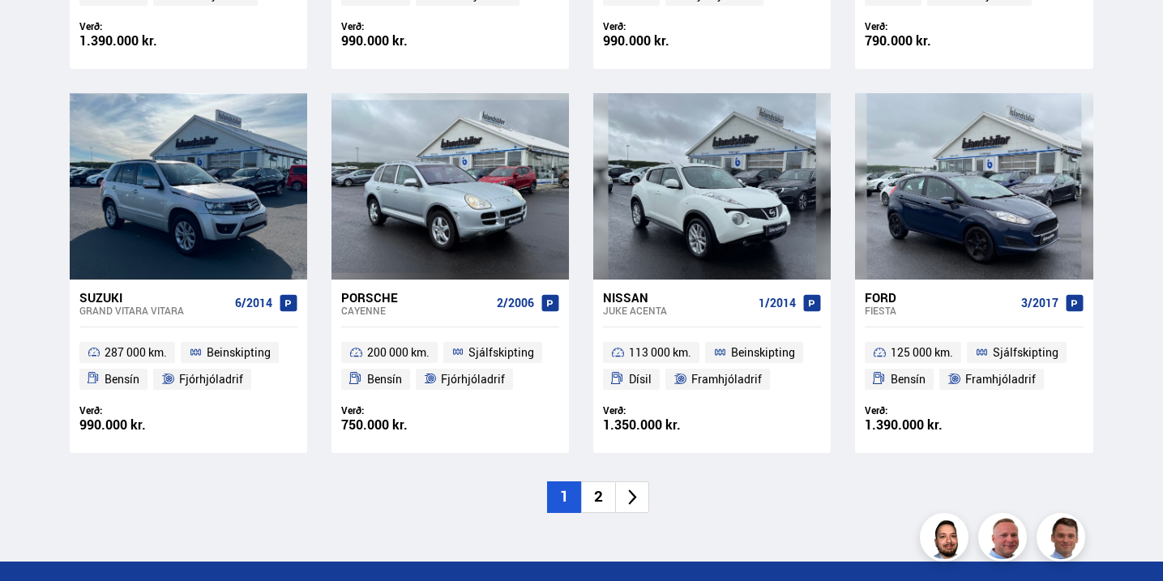
click at [600, 494] on li "2" at bounding box center [598, 497] width 34 height 32
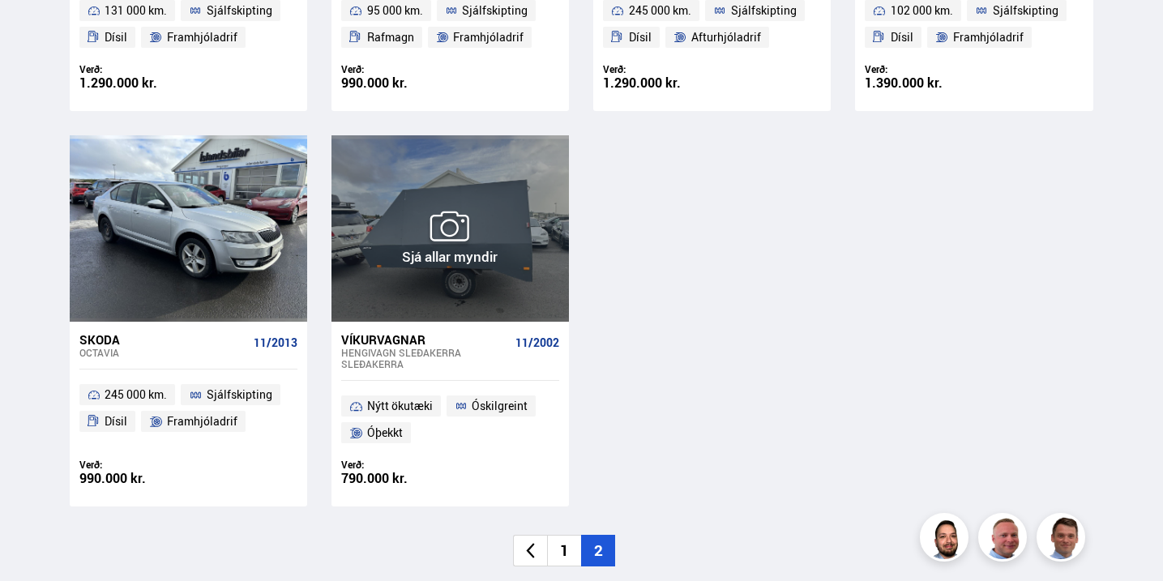
scroll to position [1431, 0]
